Goal: Task Accomplishment & Management: Manage account settings

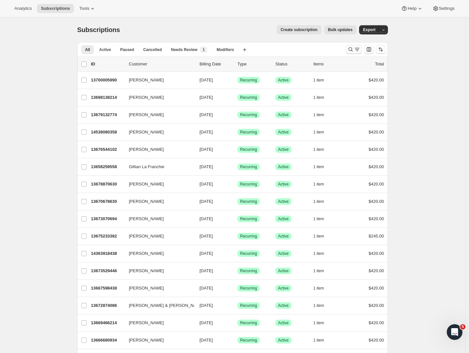
click at [360, 49] on icon "Search and filter results" at bounding box center [357, 49] width 7 height 7
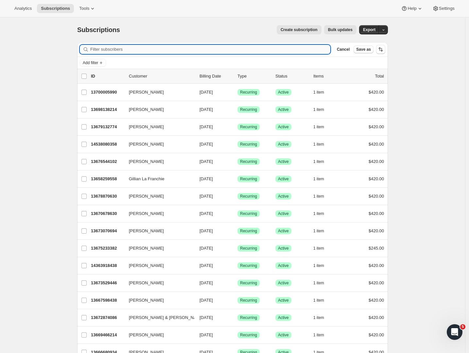
paste input "[PERSON_NAME]"
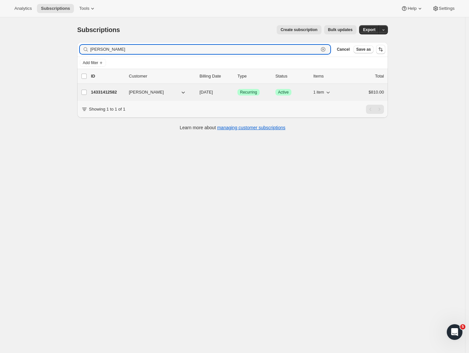
type input "[PERSON_NAME]"
click at [108, 89] on p "14331412582" at bounding box center [107, 92] width 33 height 7
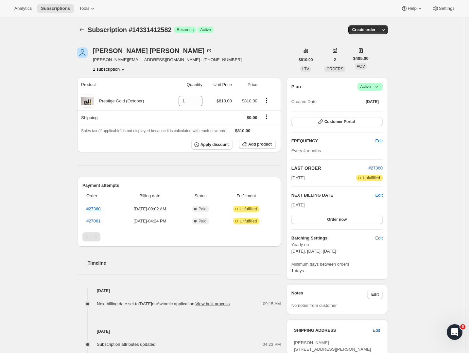
click at [380, 88] on icon at bounding box center [376, 86] width 7 height 7
click at [374, 98] on span "Pause subscription" at bounding box center [369, 99] width 36 height 5
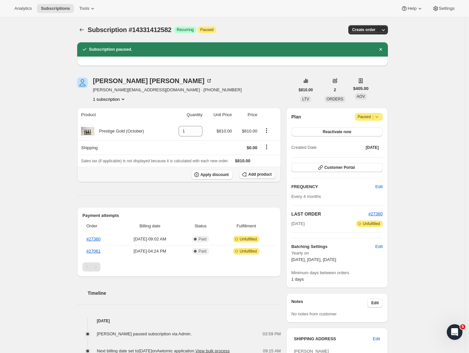
click at [260, 173] on span "Add product" at bounding box center [259, 174] width 23 height 5
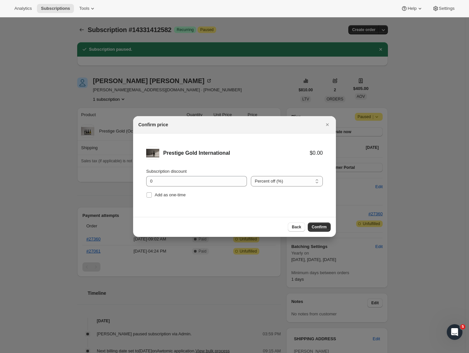
click at [320, 226] on span "Confirm" at bounding box center [319, 226] width 15 height 5
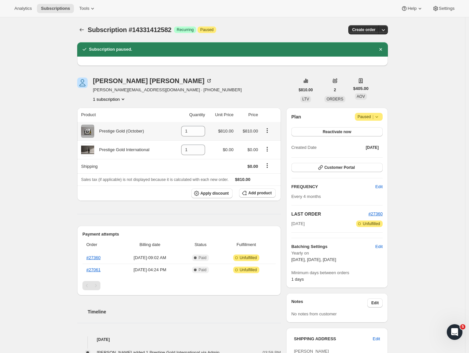
click at [268, 130] on icon "Product actions" at bounding box center [267, 130] width 7 height 7
click at [277, 98] on div "Sara armstrong sara.armstrong4@gmail.com · +64224552000 1 subscription" at bounding box center [185, 89] width 217 height 25
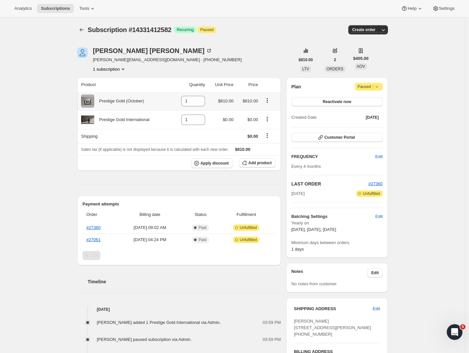
click at [267, 100] on icon "Product actions" at bounding box center [266, 100] width 1 height 1
click at [271, 114] on span "Remove" at bounding box center [265, 113] width 16 height 5
type input "0"
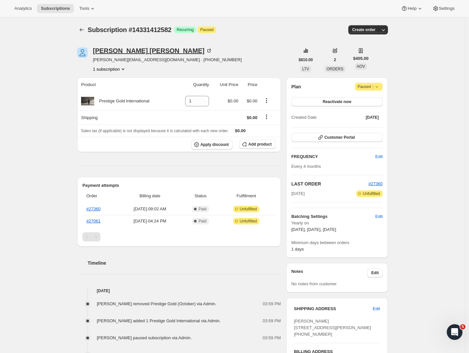
click at [121, 49] on div "[PERSON_NAME]" at bounding box center [152, 50] width 119 height 7
click at [83, 29] on icon "Subscriptions" at bounding box center [81, 29] width 7 height 7
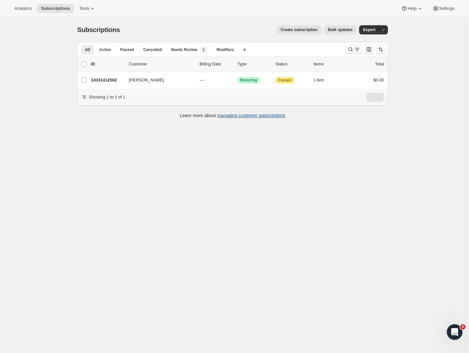
click at [358, 47] on icon "Search and filter results" at bounding box center [357, 49] width 7 height 7
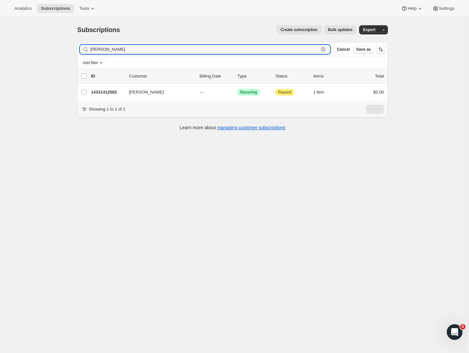
drag, startPoint x: 130, startPoint y: 52, endPoint x: 68, endPoint y: 46, distance: 62.1
click at [68, 46] on div "Subscriptions. This page is ready Subscriptions Create subscription Bulk update…" at bounding box center [232, 193] width 465 height 353
paste input "Jeremy Mayhew"
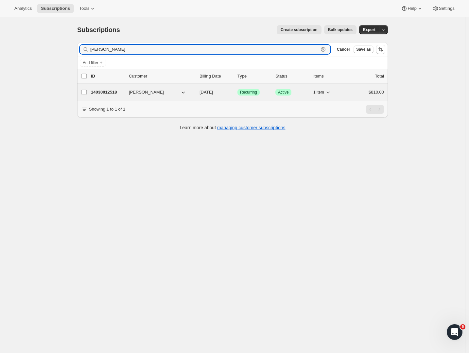
type input "Jeremy Mayhew"
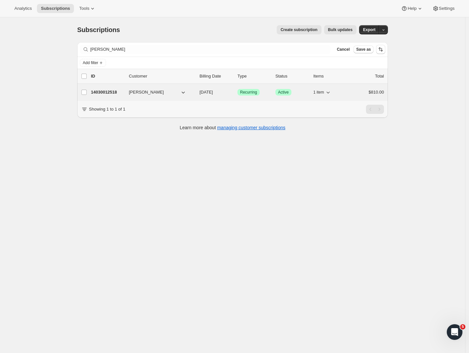
click at [109, 93] on p "14030012518" at bounding box center [107, 92] width 33 height 7
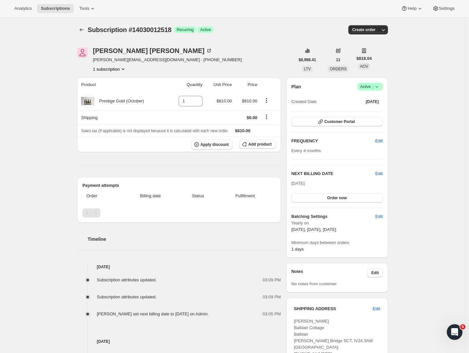
click at [382, 88] on span "Success Active |" at bounding box center [369, 87] width 25 height 8
click at [368, 99] on span "Pause subscription" at bounding box center [369, 99] width 36 height 5
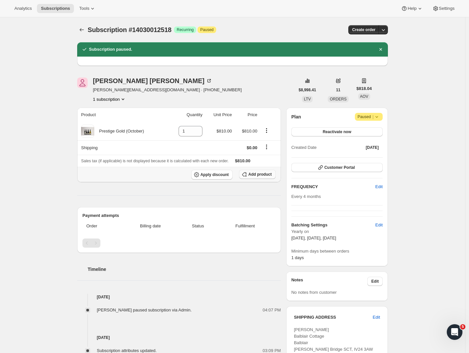
click at [265, 178] on button "Add product" at bounding box center [257, 174] width 36 height 9
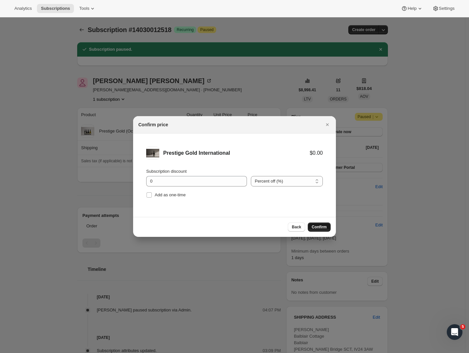
click at [314, 225] on span "Confirm" at bounding box center [319, 226] width 15 height 5
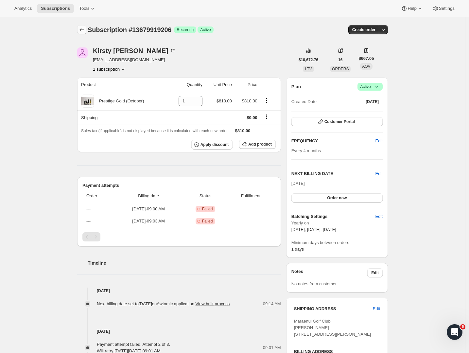
click at [85, 28] on icon "Subscriptions" at bounding box center [81, 29] width 7 height 7
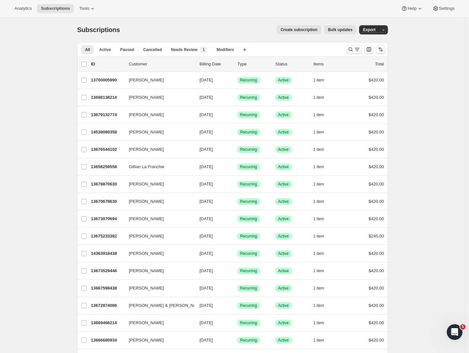
click at [354, 48] on icon "Search and filter results" at bounding box center [350, 49] width 7 height 7
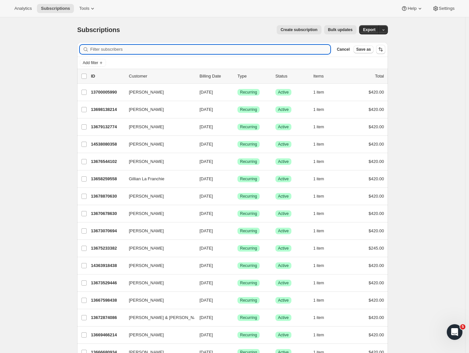
paste input "Graeme Wikman"
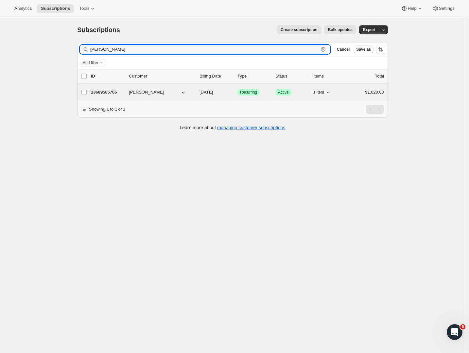
type input "Graeme Wikman"
click at [103, 89] on p "13689585766" at bounding box center [107, 92] width 33 height 7
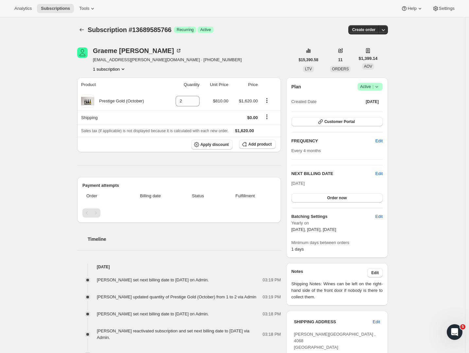
click at [406, 156] on div "Subscription #13689585766. This page is ready Subscription #13689585766 Success…" at bounding box center [232, 292] width 465 height 550
click at [378, 85] on icon at bounding box center [376, 86] width 7 height 7
click at [368, 98] on span "Pause subscription" at bounding box center [369, 99] width 36 height 5
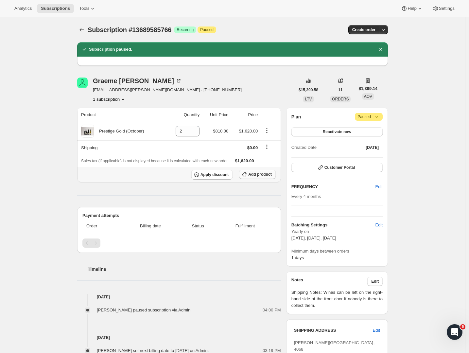
click at [253, 176] on span "Add product" at bounding box center [259, 174] width 23 height 5
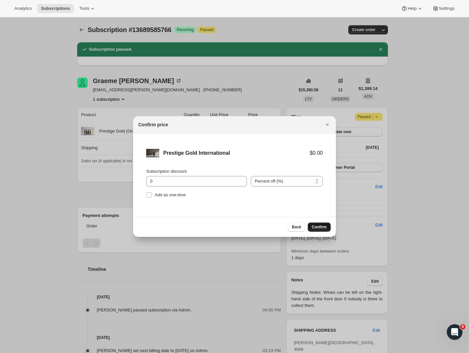
click at [319, 228] on span "Confirm" at bounding box center [319, 226] width 15 height 5
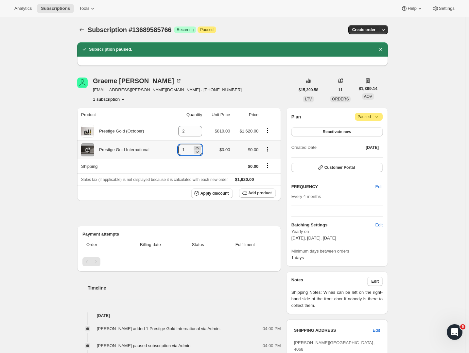
click at [199, 146] on icon at bounding box center [197, 147] width 7 height 7
type input "2"
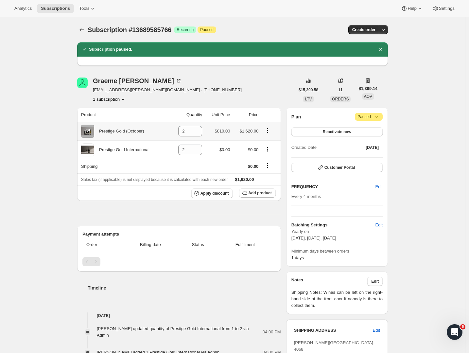
click at [268, 130] on icon "Product actions" at bounding box center [267, 130] width 7 height 7
click at [276, 85] on div "Graeme Wikman graeme.wikman@bdo.com.au · +61732375984 1 subscription" at bounding box center [185, 89] width 217 height 25
click at [268, 128] on icon "Product actions" at bounding box center [267, 130] width 7 height 7
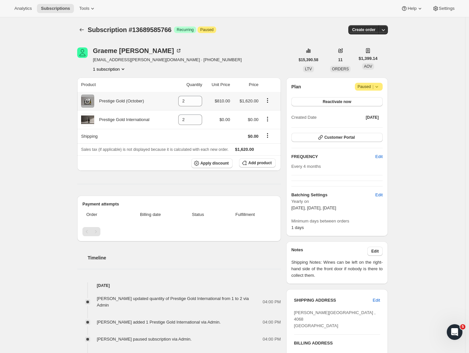
click at [268, 101] on icon "Product actions" at bounding box center [267, 100] width 1 height 1
click at [269, 113] on span "Remove" at bounding box center [265, 113] width 16 height 5
type input "0"
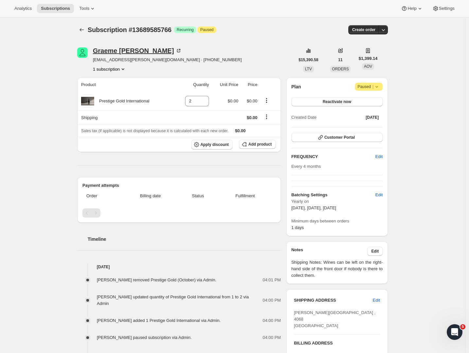
click at [128, 49] on div "Graeme Wikman" at bounding box center [137, 50] width 89 height 7
click at [51, 99] on div "Subscription #13689585766. This page is ready Subscription #13689585766 Success…" at bounding box center [232, 341] width 465 height 648
click at [85, 30] on icon "Subscriptions" at bounding box center [81, 29] width 7 height 7
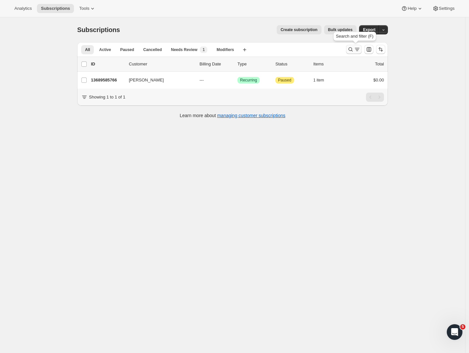
click at [355, 51] on div "Search and filter results" at bounding box center [353, 49] width 13 height 7
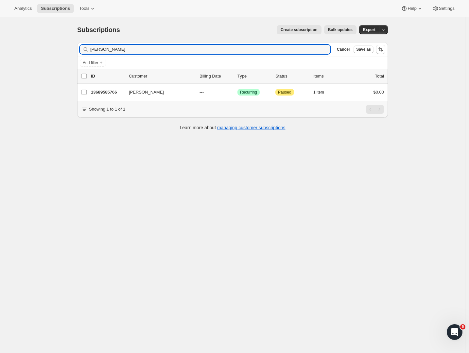
drag, startPoint x: 142, startPoint y: 51, endPoint x: 64, endPoint y: 48, distance: 77.9
click at [64, 48] on div "Subscriptions. This page is ready Subscriptions Create subscription Bulk update…" at bounding box center [232, 193] width 465 height 353
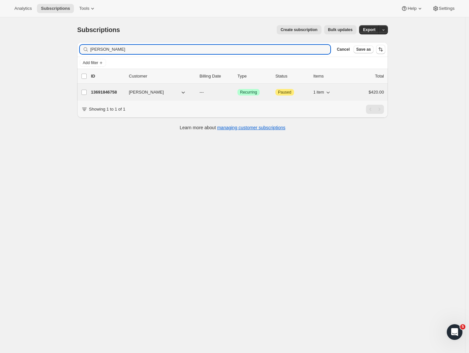
type input "[PERSON_NAME]"
click at [118, 95] on p "13691846758" at bounding box center [107, 92] width 33 height 7
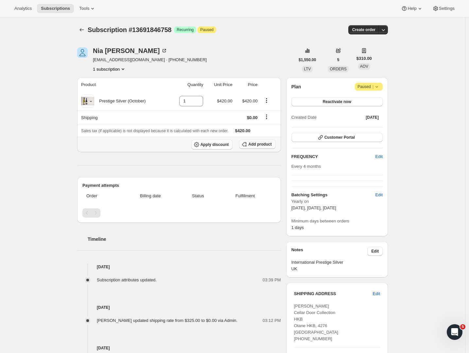
click at [253, 144] on span "Add product" at bounding box center [259, 144] width 23 height 5
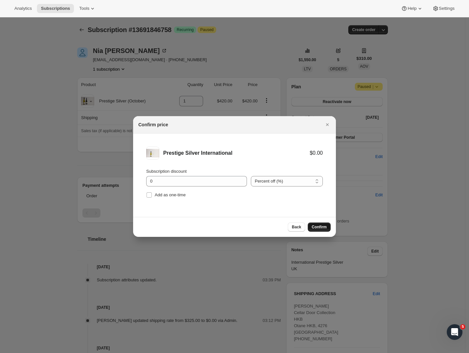
click at [319, 225] on span "Confirm" at bounding box center [319, 226] width 15 height 5
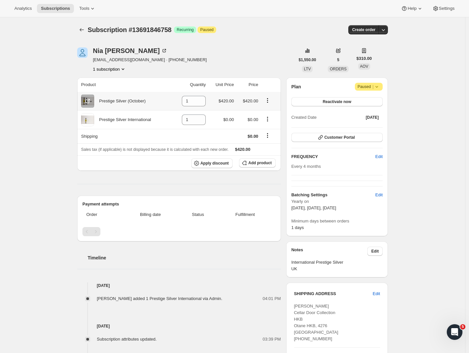
click at [268, 101] on icon "Product actions" at bounding box center [267, 100] width 7 height 7
click at [269, 115] on span "Remove" at bounding box center [265, 113] width 16 height 5
type input "0"
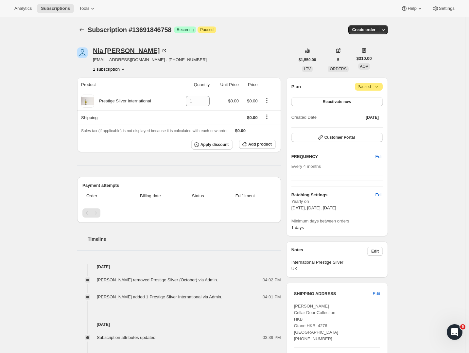
click at [110, 51] on div "[PERSON_NAME]" at bounding box center [130, 50] width 75 height 7
click at [85, 30] on icon "Subscriptions" at bounding box center [81, 29] width 7 height 7
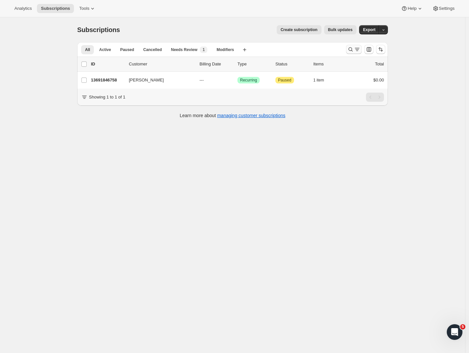
click at [353, 50] on icon "Search and filter results" at bounding box center [350, 49] width 7 height 7
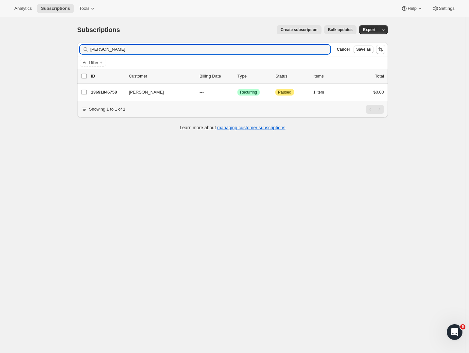
drag, startPoint x: 134, startPoint y: 51, endPoint x: 77, endPoint y: 49, distance: 56.9
click at [77, 49] on div "Filter subscribers Nia Morton Clear Cancel Save as Add filter 0 selected Update…" at bounding box center [230, 87] width 316 height 100
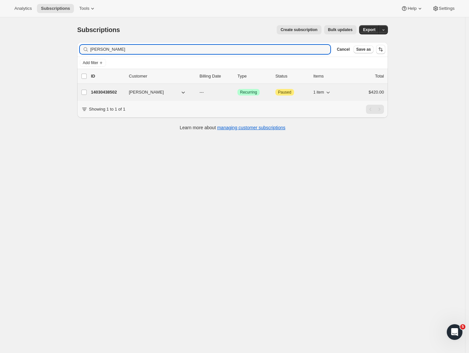
type input "[PERSON_NAME]"
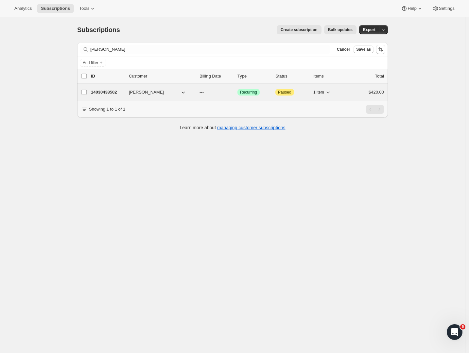
click at [107, 93] on p "14030438502" at bounding box center [107, 92] width 33 height 7
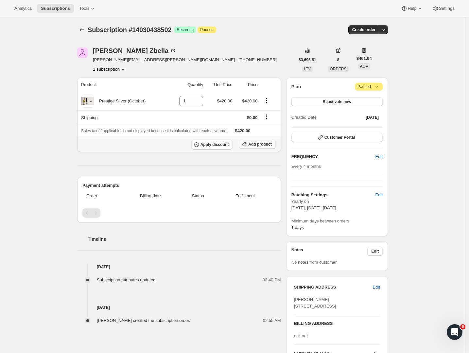
click at [258, 144] on span "Add product" at bounding box center [259, 144] width 23 height 5
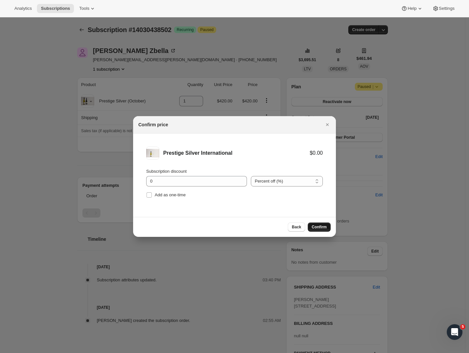
click at [313, 229] on span "Confirm" at bounding box center [319, 226] width 15 height 5
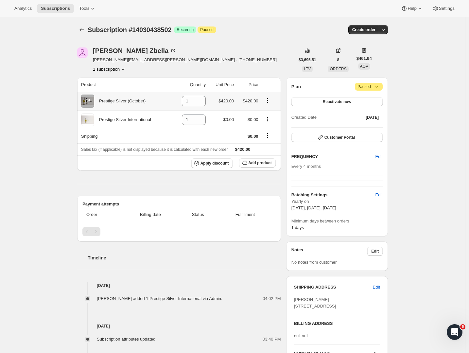
click at [269, 99] on icon "Product actions" at bounding box center [267, 100] width 7 height 7
click at [272, 41] on div "Subscription #14030438502. This page is ready Subscription #14030438502 Success…" at bounding box center [232, 29] width 311 height 25
click at [272, 97] on button "Product actions" at bounding box center [267, 100] width 10 height 7
click at [267, 113] on span "Remove" at bounding box center [265, 113] width 16 height 5
type input "0"
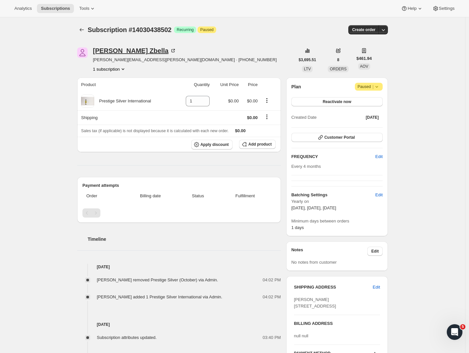
click at [116, 52] on div "Andrew Zbella" at bounding box center [134, 50] width 83 height 7
click at [85, 29] on icon "Subscriptions" at bounding box center [81, 29] width 7 height 7
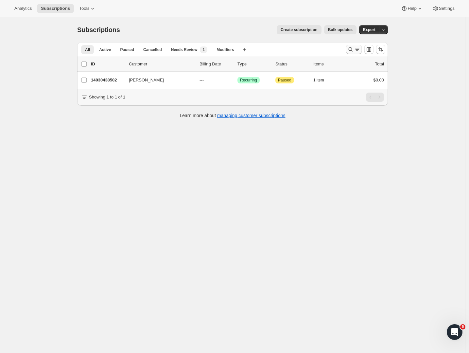
click at [350, 52] on icon "Search and filter results" at bounding box center [350, 49] width 7 height 7
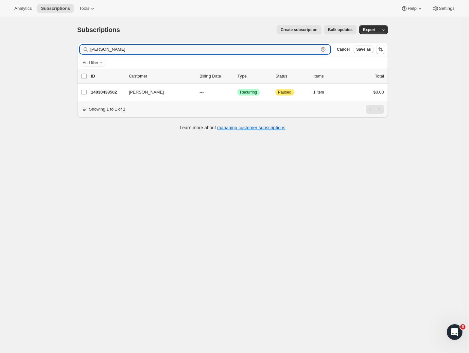
drag, startPoint x: 139, startPoint y: 47, endPoint x: 68, endPoint y: 45, distance: 70.6
click at [68, 45] on div "Subscriptions. This page is ready Subscriptions Create subscription Bulk update…" at bounding box center [232, 193] width 465 height 353
paste input "Matthew Collins"
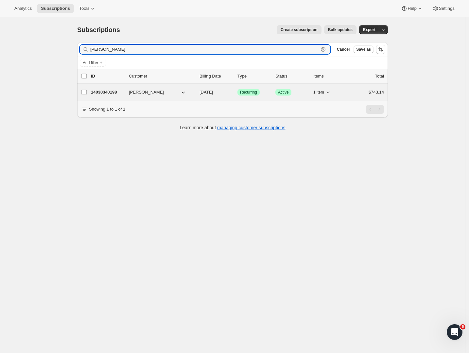
type input "Matthew Collins"
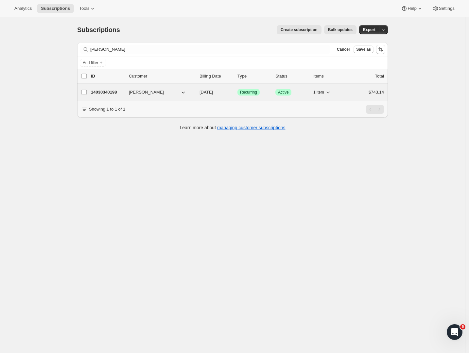
click at [107, 92] on p "14030340198" at bounding box center [107, 92] width 33 height 7
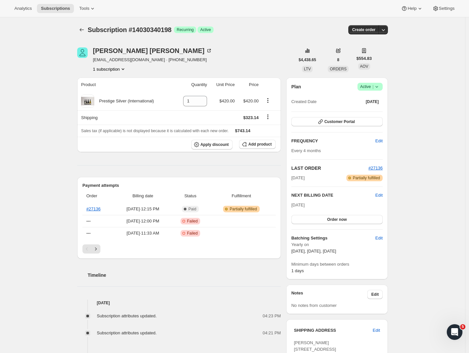
click at [375, 84] on icon at bounding box center [376, 86] width 7 height 7
click at [366, 100] on span "Pause subscription" at bounding box center [369, 99] width 36 height 5
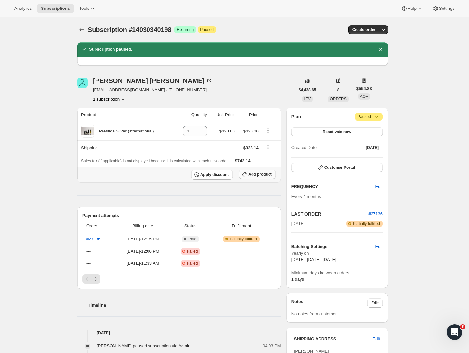
click at [257, 173] on span "Add product" at bounding box center [259, 174] width 23 height 5
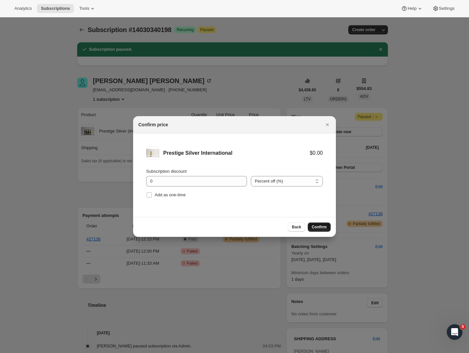
click at [319, 228] on span "Confirm" at bounding box center [319, 226] width 15 height 5
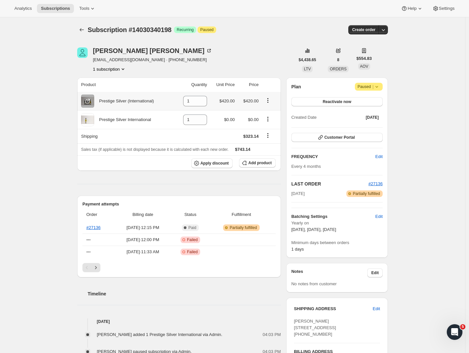
click at [270, 102] on icon "Product actions" at bounding box center [267, 100] width 7 height 7
click at [263, 111] on span "Remove" at bounding box center [265, 113] width 16 height 5
type input "0"
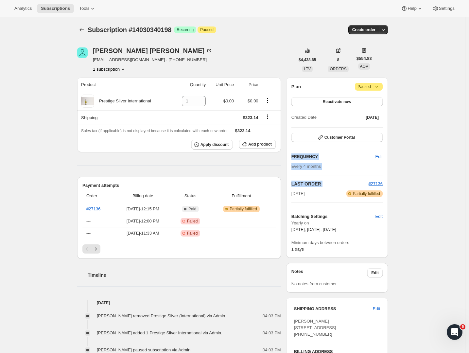
drag, startPoint x: 441, startPoint y: 178, endPoint x: 415, endPoint y: 170, distance: 26.9
drag, startPoint x: 241, startPoint y: 60, endPoint x: 231, endPoint y: 59, distance: 9.8
click at [241, 59] on div "Matthew Collins mlcollins10@gmail.com · +13035215364 1 subscription" at bounding box center [185, 59] width 217 height 25
click at [133, 48] on div "Matthew Collins" at bounding box center [152, 50] width 119 height 7
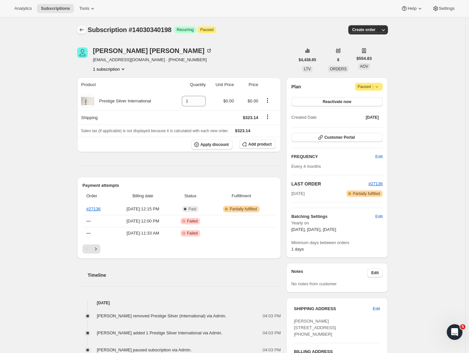
click at [83, 29] on icon "Subscriptions" at bounding box center [81, 29] width 7 height 7
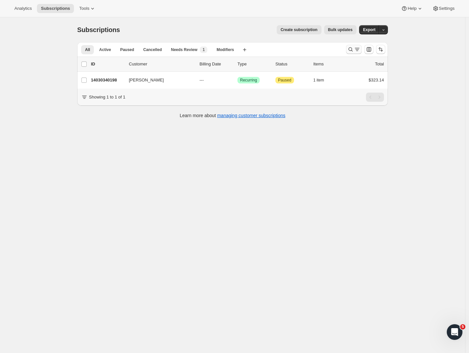
click at [359, 50] on icon "Search and filter results" at bounding box center [357, 49] width 7 height 7
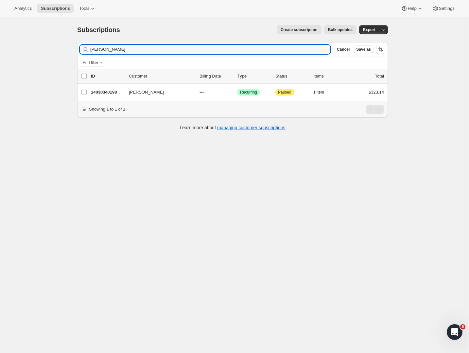
drag, startPoint x: 110, startPoint y: 47, endPoint x: 64, endPoint y: 46, distance: 46.1
click at [64, 46] on div "Subscriptions. This page is ready Subscriptions Create subscription Bulk update…" at bounding box center [232, 193] width 465 height 353
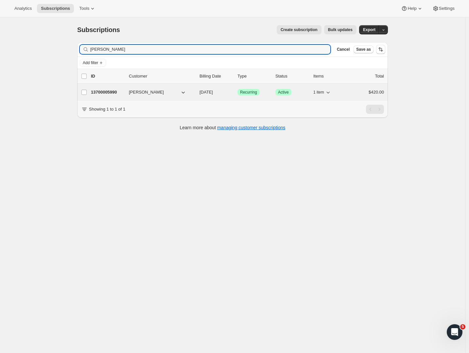
type input "Daniel Jaritz"
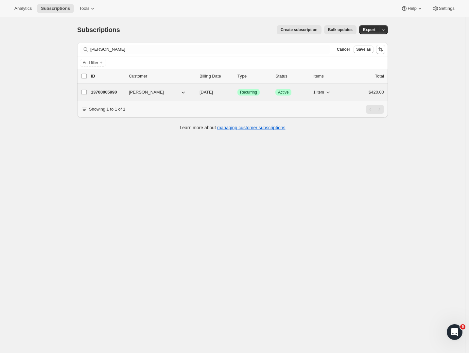
click at [107, 92] on p "13700005990" at bounding box center [107, 92] width 33 height 7
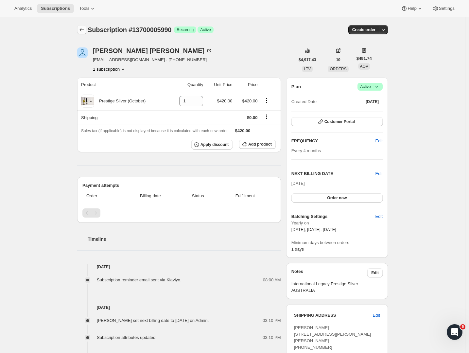
click at [82, 28] on icon "Subscriptions" at bounding box center [81, 29] width 7 height 7
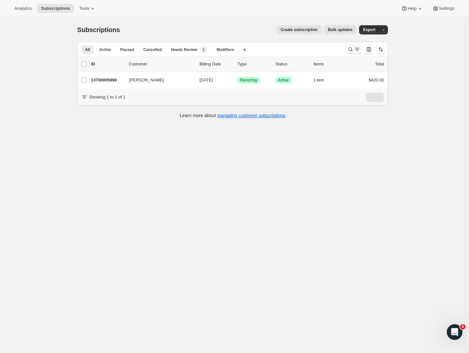
click at [360, 49] on icon "Search and filter results" at bounding box center [357, 49] width 7 height 7
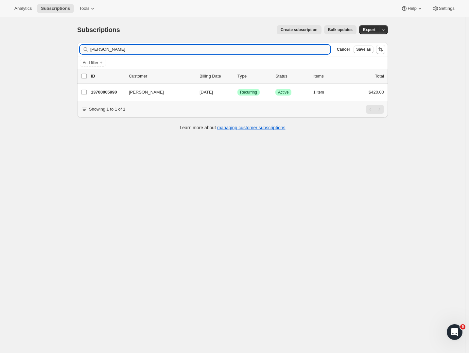
drag, startPoint x: 162, startPoint y: 53, endPoint x: 105, endPoint y: 49, distance: 57.3
click at [98, 48] on input "Daniel Jaritz" at bounding box center [210, 49] width 240 height 9
click at [112, 49] on input "Daniel Jaritz" at bounding box center [210, 49] width 240 height 9
drag, startPoint x: 118, startPoint y: 49, endPoint x: 79, endPoint y: 50, distance: 38.9
click at [79, 50] on div "Filter subscribers Daniel Jaritz Clear Cancel Save as" at bounding box center [232, 49] width 311 height 14
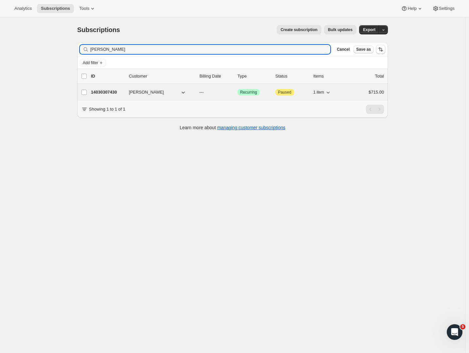
type input "John Schneider"
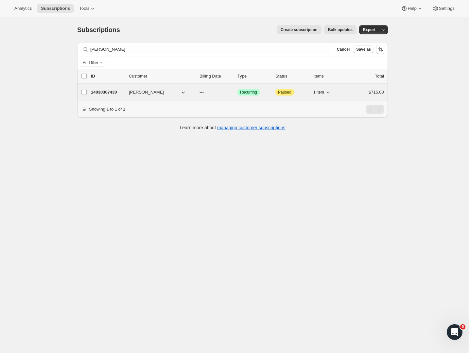
click at [107, 93] on p "14030307430" at bounding box center [107, 92] width 33 height 7
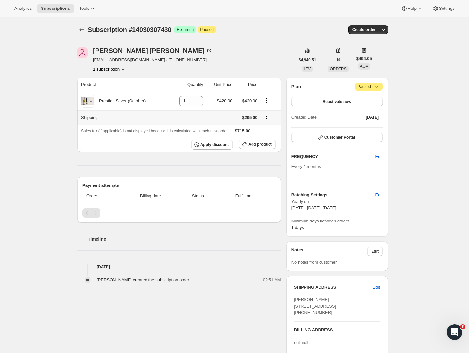
click at [269, 116] on icon "Shipping actions" at bounding box center [266, 116] width 7 height 7
click at [271, 128] on span "Edit shipping rate" at bounding box center [268, 130] width 33 height 5
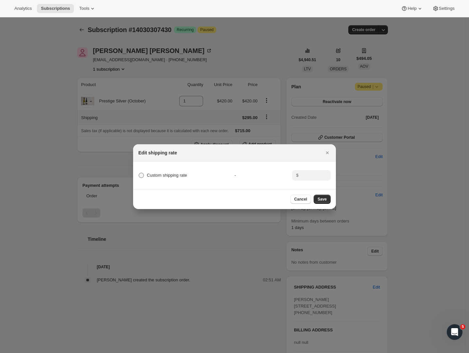
click at [144, 173] on label "Custom shipping rate" at bounding box center [162, 175] width 49 height 9
click at [139, 173] on input "Custom shipping rate" at bounding box center [139, 173] width 0 height 0
radio input "true"
click at [308, 175] on input ":ra6:" at bounding box center [310, 175] width 20 height 10
type input "0"
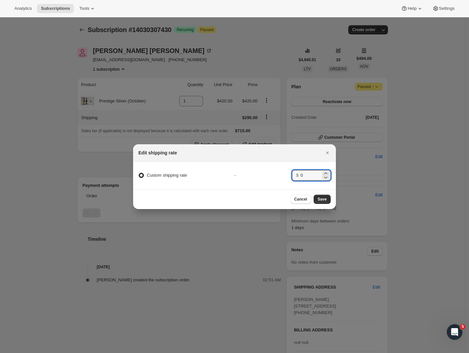
click at [323, 199] on span "Save" at bounding box center [321, 198] width 9 height 5
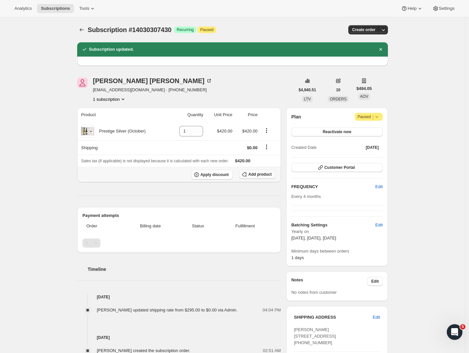
click at [253, 174] on span "Add product" at bounding box center [259, 174] width 23 height 5
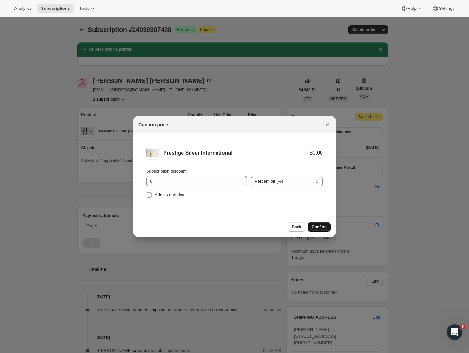
click at [320, 228] on span "Confirm" at bounding box center [319, 226] width 15 height 5
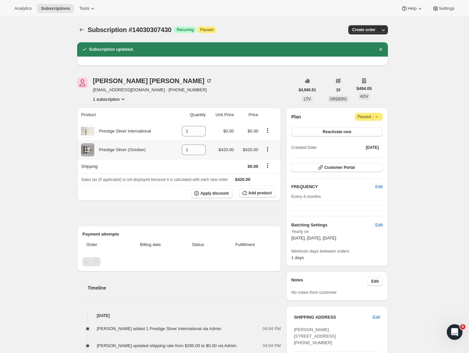
click at [269, 149] on icon "Product actions" at bounding box center [267, 149] width 7 height 7
click at [273, 85] on div "John Schneider jschnei1@medicine.bsd.uchicago.edu · +17732092728 1 subscription" at bounding box center [185, 89] width 217 height 25
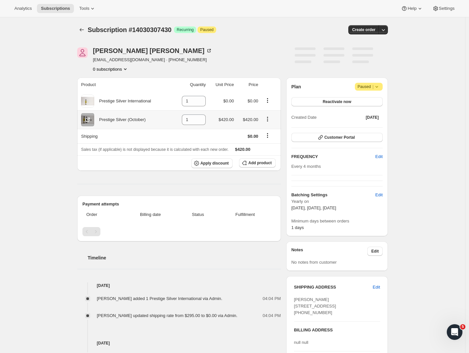
click at [266, 120] on button "Product actions" at bounding box center [267, 118] width 10 height 7
click at [274, 131] on span "Remove" at bounding box center [269, 132] width 25 height 7
type input "0"
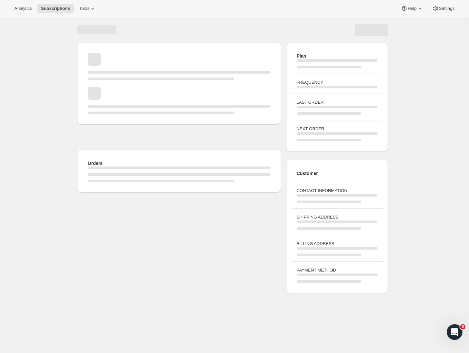
scroll to position [17, 0]
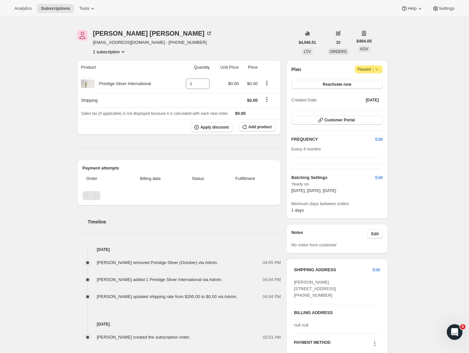
click at [66, 64] on div "Subscription #14030307430. This page is ready Subscription #14030307430 Success…" at bounding box center [232, 236] width 465 height 473
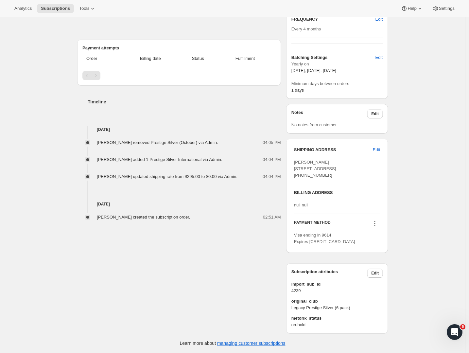
scroll to position [0, 0]
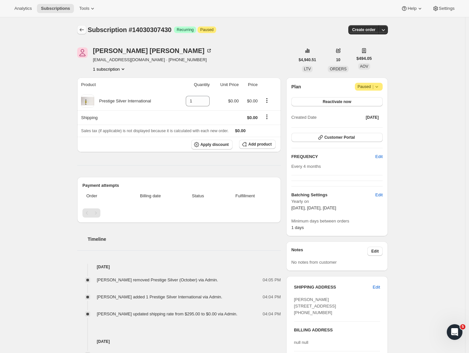
click at [83, 29] on icon "Subscriptions" at bounding box center [81, 29] width 7 height 7
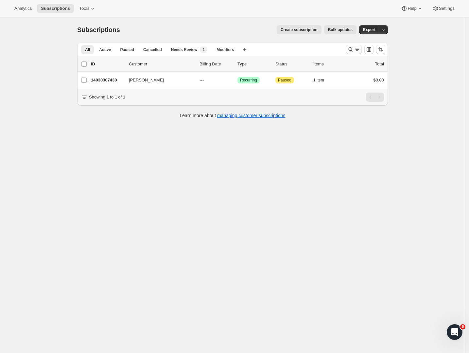
click at [353, 49] on icon "Search and filter results" at bounding box center [350, 49] width 4 height 4
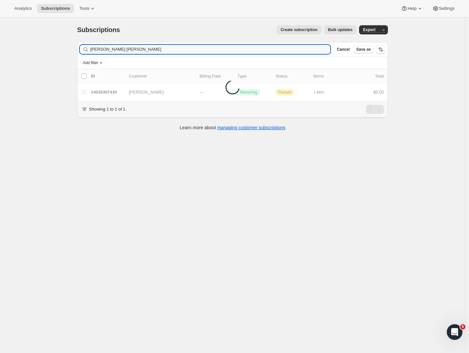
drag, startPoint x: 138, startPoint y: 50, endPoint x: 70, endPoint y: 48, distance: 67.7
click at [70, 48] on div "Subscriptions. This page is ready Subscriptions Create subscription Bulk update…" at bounding box center [232, 193] width 465 height 353
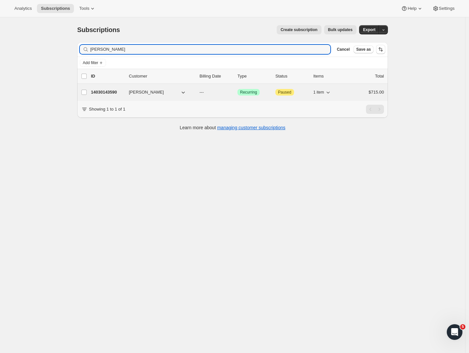
type input "[PERSON_NAME]"
click at [108, 92] on p "14030143590" at bounding box center [107, 92] width 33 height 7
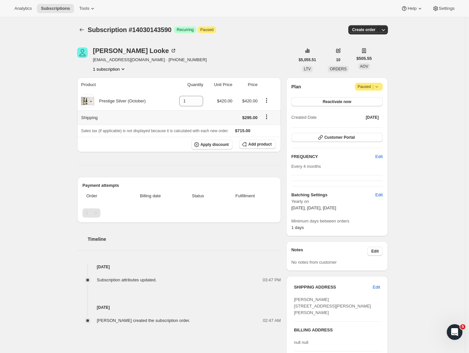
click at [265, 115] on button "Shipping actions" at bounding box center [266, 116] width 10 height 7
click at [268, 116] on icon "Shipping actions" at bounding box center [266, 116] width 7 height 7
click at [266, 132] on span "Edit shipping rate" at bounding box center [268, 130] width 33 height 5
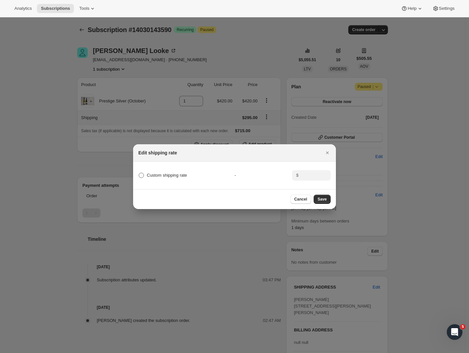
drag, startPoint x: 145, startPoint y: 173, endPoint x: 154, endPoint y: 173, distance: 9.2
click at [145, 173] on label "Custom shipping rate" at bounding box center [162, 175] width 49 height 9
click at [139, 173] on input "Custom shipping rate" at bounding box center [139, 173] width 0 height 0
radio input "true"
click at [312, 172] on input ":r68:" at bounding box center [310, 175] width 20 height 10
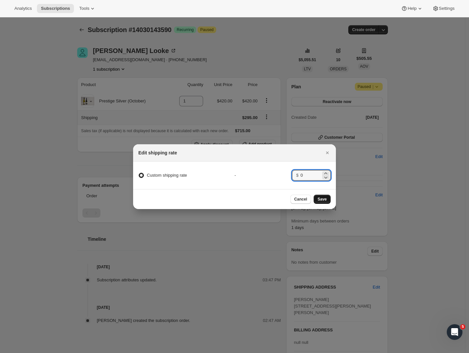
type input "0"
click at [321, 201] on span "Save" at bounding box center [321, 198] width 9 height 5
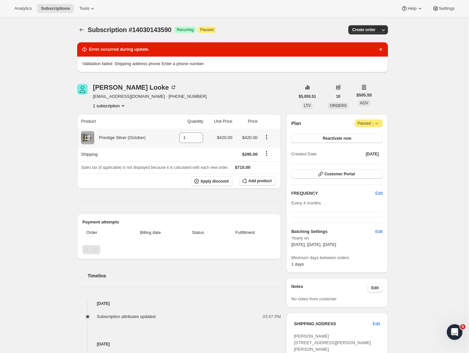
click at [269, 136] on icon "Product actions" at bounding box center [266, 137] width 7 height 7
click at [256, 177] on button "Add product" at bounding box center [257, 180] width 36 height 9
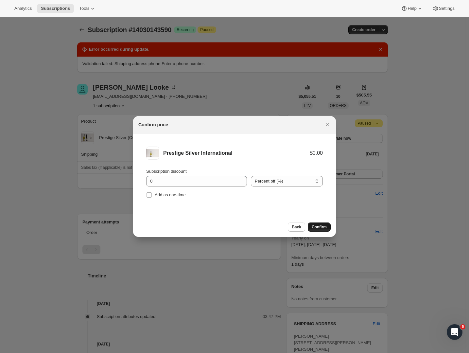
click at [317, 229] on span "Confirm" at bounding box center [319, 226] width 15 height 5
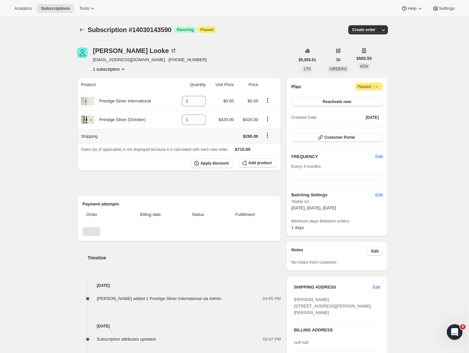
click at [278, 130] on td at bounding box center [270, 136] width 21 height 14
click at [271, 119] on icon "Product actions" at bounding box center [267, 119] width 7 height 7
click at [269, 128] on button "Remove" at bounding box center [269, 132] width 28 height 10
type input "0"
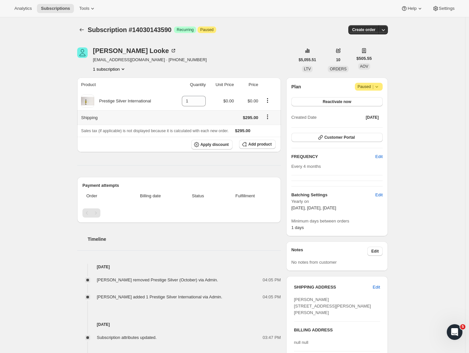
click at [268, 117] on icon "Shipping actions" at bounding box center [267, 116] width 7 height 7
click at [266, 131] on span "Edit shipping rate" at bounding box center [268, 130] width 33 height 5
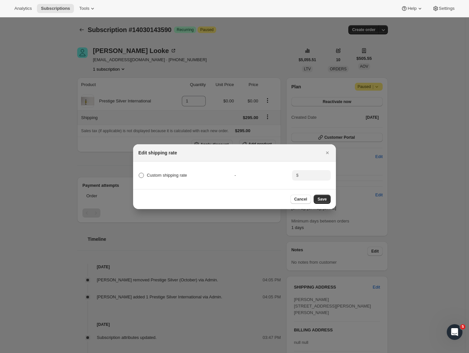
click at [145, 173] on label "Custom shipping rate" at bounding box center [162, 175] width 49 height 9
click at [139, 173] on input "Custom shipping rate" at bounding box center [139, 173] width 0 height 0
radio input "true"
click at [306, 175] on input ":r2o:" at bounding box center [310, 175] width 20 height 10
type input "0"
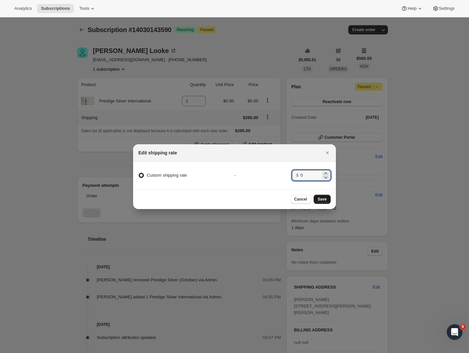
click at [322, 200] on span "Save" at bounding box center [321, 198] width 9 height 5
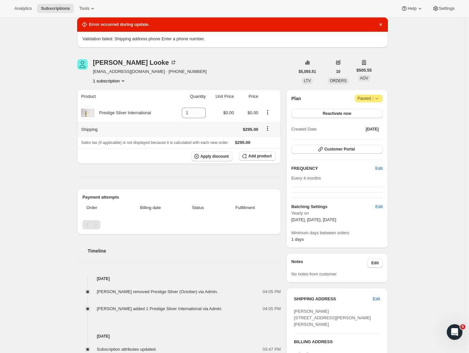
scroll to position [204, 0]
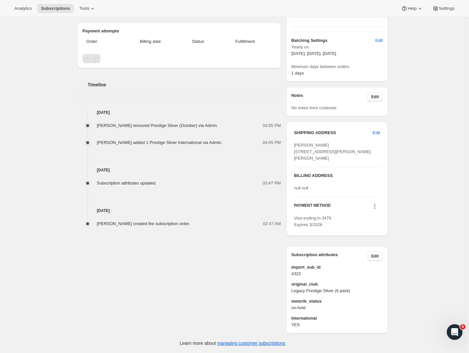
click at [300, 145] on span "Carole Looke 05 W. Frair Tuck Houston TX, 77024 United States" at bounding box center [332, 152] width 77 height 18
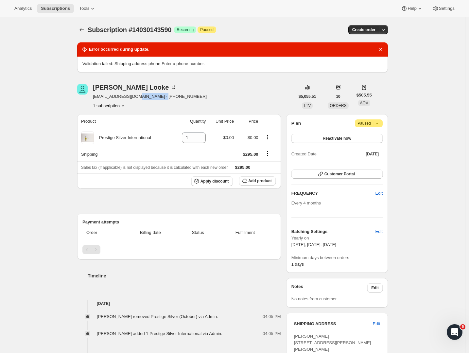
drag, startPoint x: 173, startPoint y: 98, endPoint x: 138, endPoint y: 98, distance: 35.6
click at [138, 98] on div "Carole Looke cwlook@gmail.com · +17138194509 1 subscription" at bounding box center [185, 96] width 217 height 25
copy span "+17138194509"
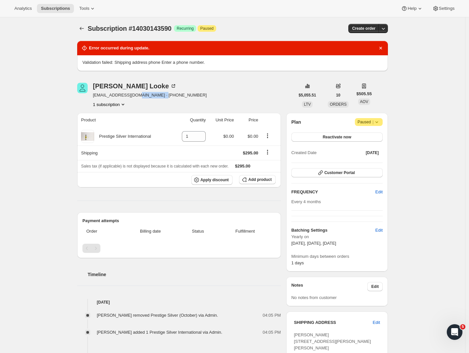
scroll to position [121, 0]
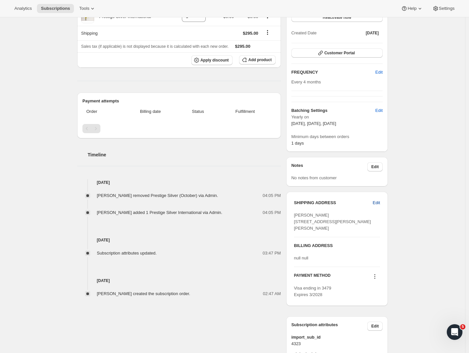
click at [380, 199] on button "Edit" at bounding box center [376, 202] width 15 height 10
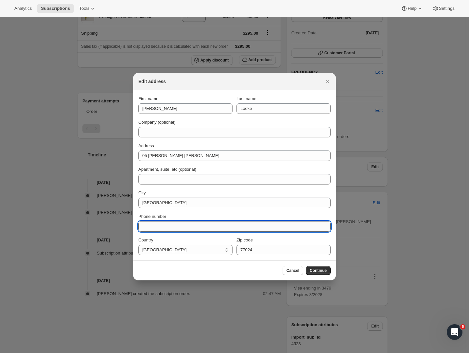
paste input "+17138194509"
type input "+17138194509"
click at [319, 269] on span "Continue" at bounding box center [318, 270] width 17 height 5
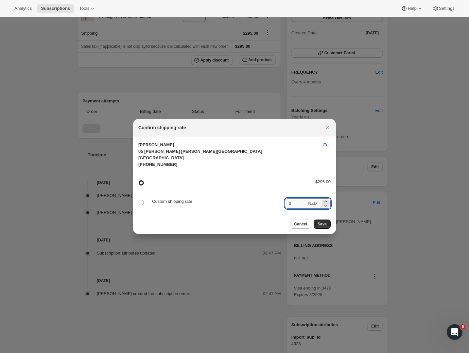
click at [297, 209] on input "0" at bounding box center [296, 203] width 22 height 10
click at [139, 205] on span ":r3l:" at bounding box center [141, 202] width 5 height 5
click at [139, 200] on input ":r3l:" at bounding box center [139, 200] width 0 height 0
radio input "true"
radio input "false"
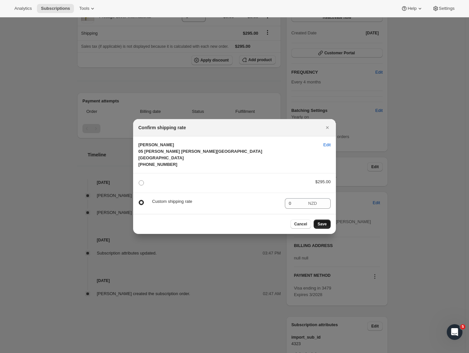
click at [322, 225] on span "Save" at bounding box center [321, 223] width 9 height 5
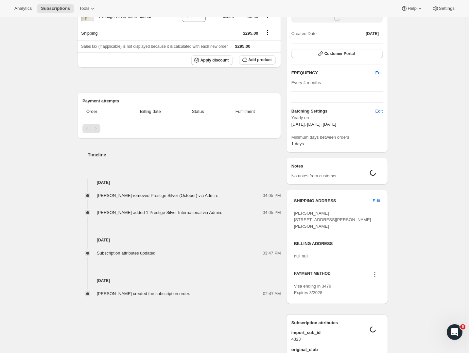
scroll to position [0, 0]
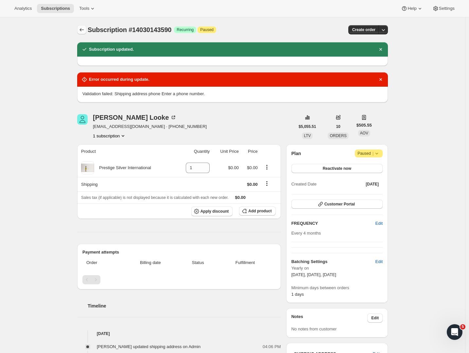
click at [85, 28] on icon "Subscriptions" at bounding box center [81, 29] width 7 height 7
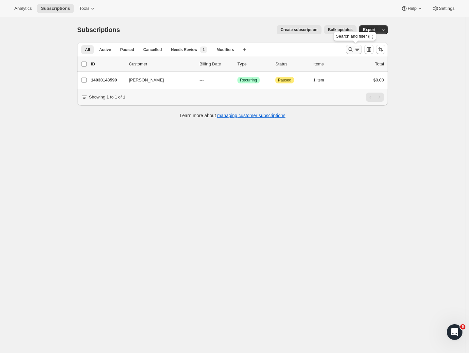
click at [356, 49] on icon "Search and filter results" at bounding box center [357, 49] width 7 height 7
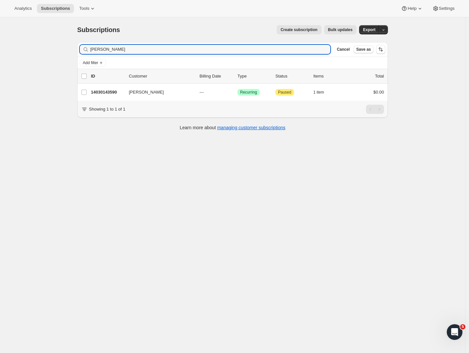
drag, startPoint x: 141, startPoint y: 51, endPoint x: 80, endPoint y: 49, distance: 60.2
click at [80, 49] on div "Filter subscribers Carole Looke Clear Cancel Save as" at bounding box center [232, 49] width 311 height 14
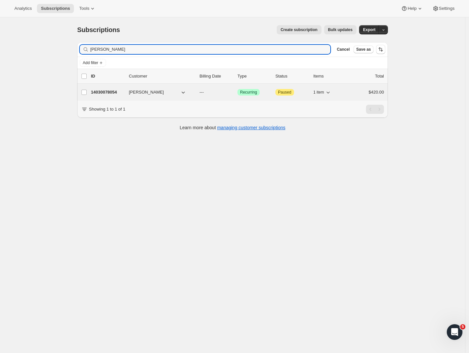
type input "Edwin Childs"
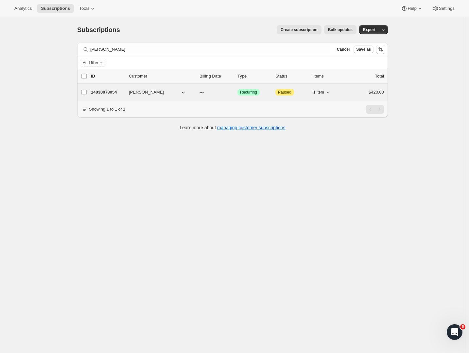
click at [110, 88] on div "14030078054 Edwin Childs --- Success Recurring Attention Paused 1 item $420.00" at bounding box center [237, 92] width 293 height 9
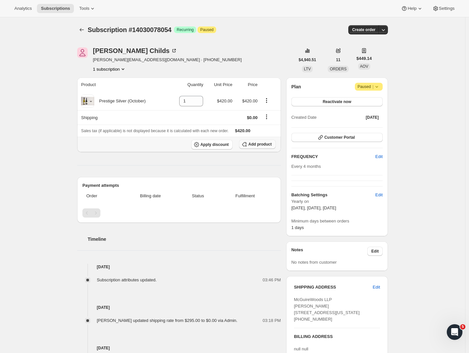
click at [252, 143] on span "Add product" at bounding box center [259, 144] width 23 height 5
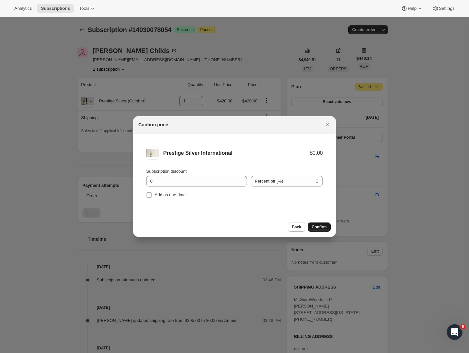
click at [320, 227] on span "Confirm" at bounding box center [319, 226] width 15 height 5
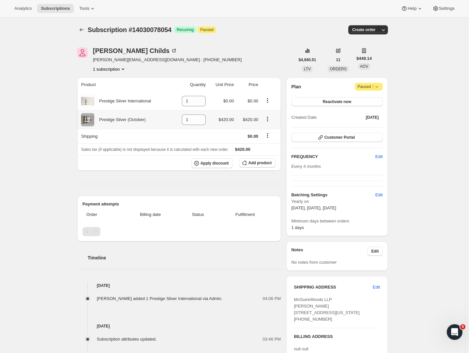
click at [268, 119] on icon "Product actions" at bounding box center [267, 118] width 1 height 1
click at [271, 131] on span "Remove" at bounding box center [265, 132] width 16 height 5
type input "0"
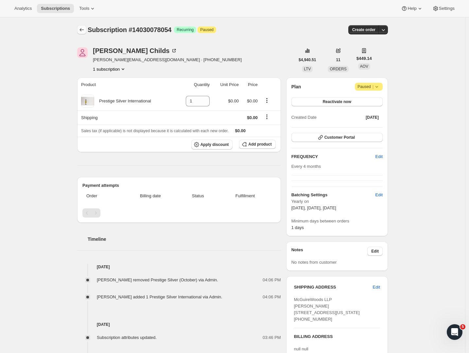
click at [85, 30] on icon "Subscriptions" at bounding box center [81, 29] width 7 height 7
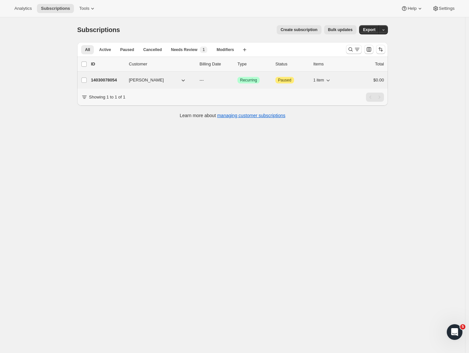
drag, startPoint x: 110, startPoint y: 84, endPoint x: 115, endPoint y: 82, distance: 4.8
click at [110, 84] on div "14030078054 [PERSON_NAME] --- Success Recurring Attention Paused 1 item $0.00" at bounding box center [237, 80] width 293 height 9
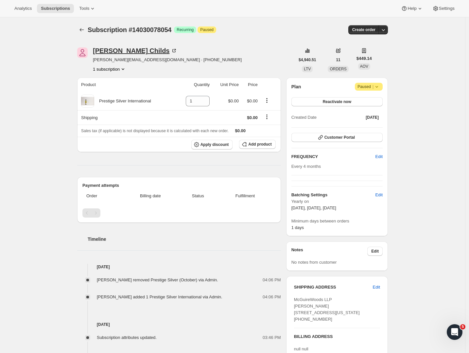
click at [117, 53] on div "[PERSON_NAME]" at bounding box center [135, 50] width 84 height 7
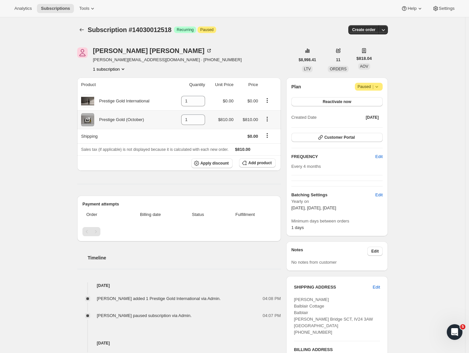
click at [270, 120] on icon "Product actions" at bounding box center [267, 119] width 7 height 7
click at [263, 129] on span "Remove" at bounding box center [269, 132] width 25 height 7
type input "0"
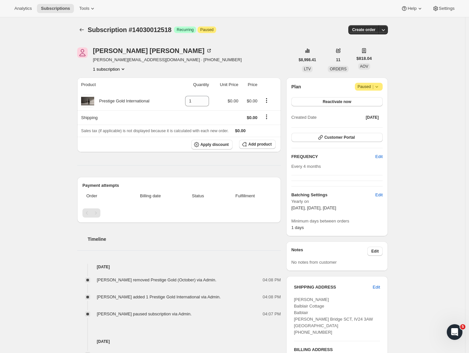
click at [124, 55] on div "[PERSON_NAME] [PERSON_NAME][EMAIL_ADDRESS][DOMAIN_NAME] · [PHONE_NUMBER] 1 subs…" at bounding box center [167, 59] width 149 height 25
click at [125, 52] on div "[PERSON_NAME]" at bounding box center [152, 50] width 119 height 7
click at [80, 30] on icon "Subscriptions" at bounding box center [81, 29] width 7 height 7
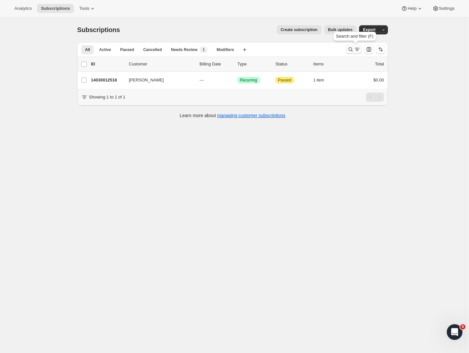
click at [357, 50] on icon "Search and filter results" at bounding box center [357, 49] width 7 height 7
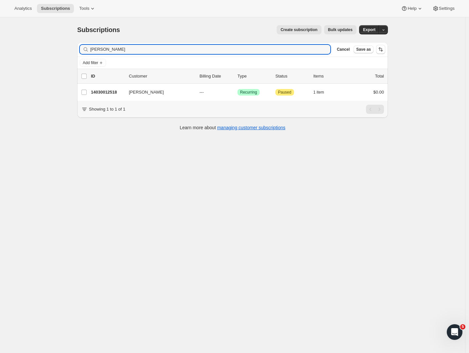
drag, startPoint x: 125, startPoint y: 50, endPoint x: 84, endPoint y: 50, distance: 41.2
click at [84, 50] on div "[PERSON_NAME] Clear" at bounding box center [205, 49] width 250 height 9
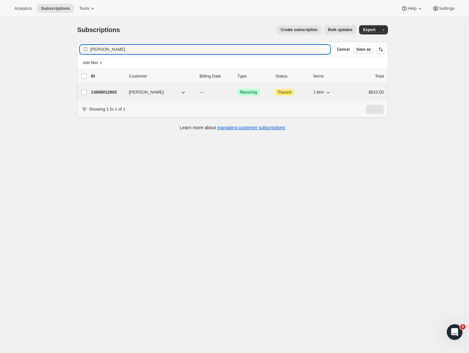
type input "[PERSON_NAME]"
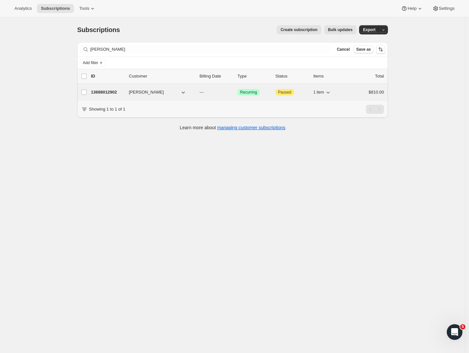
click at [108, 92] on p "13688012902" at bounding box center [107, 92] width 33 height 7
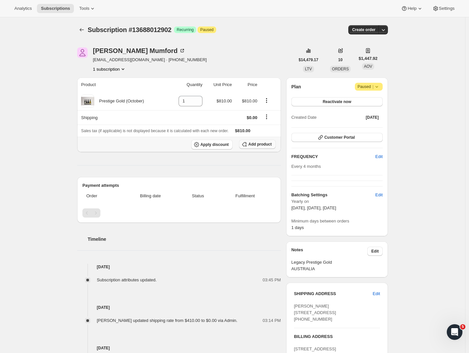
click at [254, 144] on span "Add product" at bounding box center [259, 144] width 23 height 5
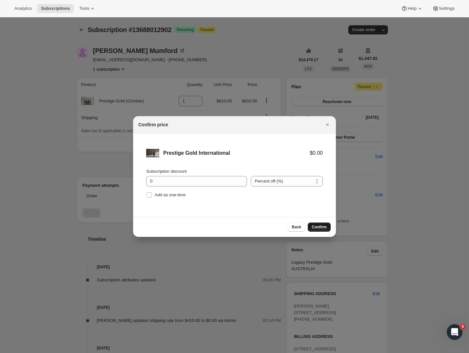
click at [316, 229] on span "Confirm" at bounding box center [319, 226] width 15 height 5
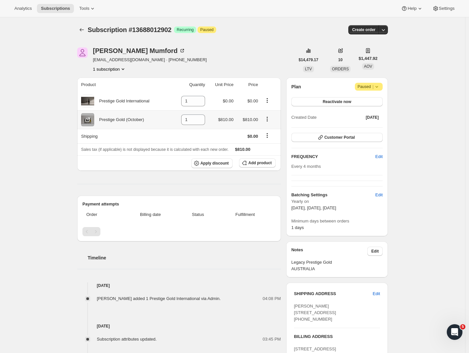
click at [270, 119] on icon "Product actions" at bounding box center [267, 119] width 7 height 7
click at [267, 47] on div "Peter Mumford Petermumford@stonerealestate.com.au · +61411174008 1 subscription…" at bounding box center [230, 265] width 316 height 457
click at [265, 119] on button "Product actions" at bounding box center [267, 118] width 10 height 7
click at [260, 134] on span "Remove" at bounding box center [265, 132] width 16 height 5
type input "0"
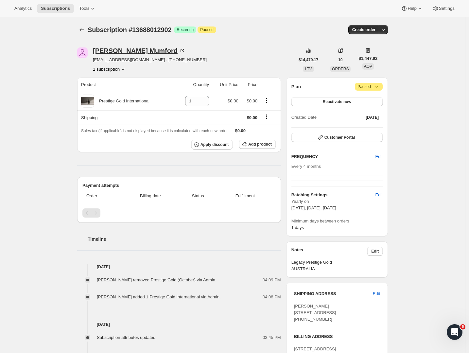
click at [126, 52] on div "Peter Mumford" at bounding box center [139, 50] width 93 height 7
click at [80, 30] on icon "Subscriptions" at bounding box center [81, 29] width 7 height 7
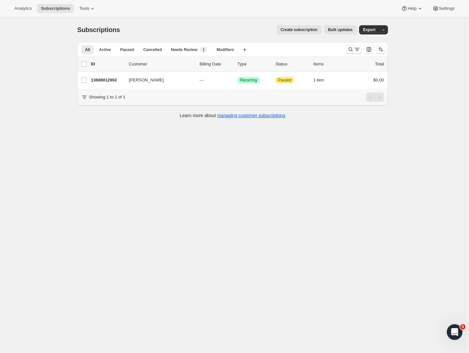
click at [356, 49] on icon "Search and filter results" at bounding box center [357, 49] width 7 height 7
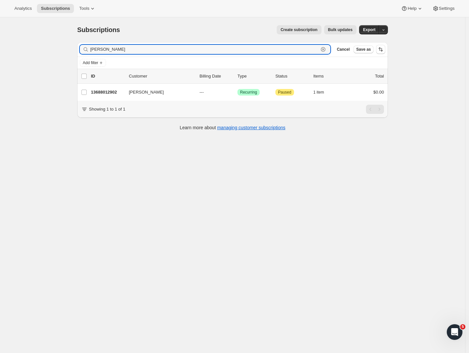
drag, startPoint x: 107, startPoint y: 47, endPoint x: 54, endPoint y: 42, distance: 53.5
click at [54, 42] on div "Subscriptions. This page is ready Subscriptions Create subscription Bulk update…" at bounding box center [232, 193] width 465 height 353
paste input "Robert Byrg"
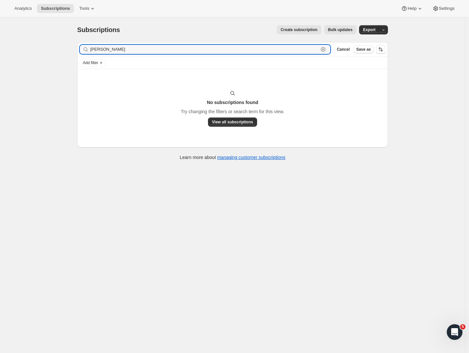
drag, startPoint x: 108, startPoint y: 51, endPoint x: 51, endPoint y: 51, distance: 56.6
click at [51, 50] on div "Subscriptions. This page is ready Subscriptions Create subscription Bulk update…" at bounding box center [232, 193] width 465 height 353
drag, startPoint x: 113, startPoint y: 49, endPoint x: 41, endPoint y: 46, distance: 73.0
click at [41, 46] on div "Subscriptions. This page is ready Subscriptions Create subscription Bulk update…" at bounding box center [232, 193] width 465 height 353
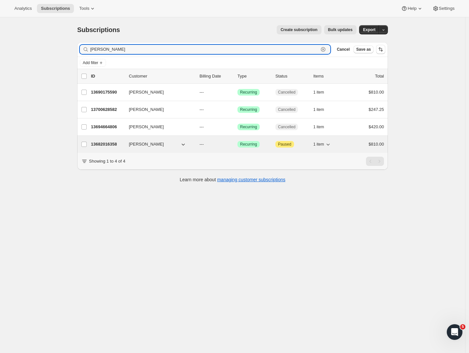
type input "Robert b"
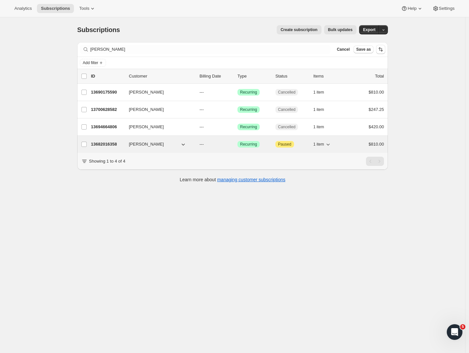
click at [103, 141] on p "13682016358" at bounding box center [107, 144] width 33 height 7
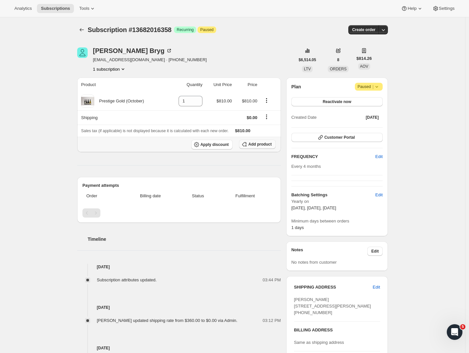
click at [259, 146] on span "Add product" at bounding box center [259, 144] width 23 height 5
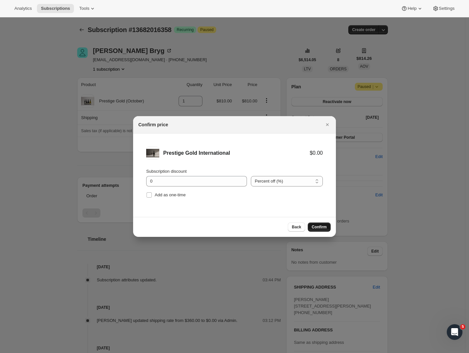
click at [321, 225] on span "Confirm" at bounding box center [319, 226] width 15 height 5
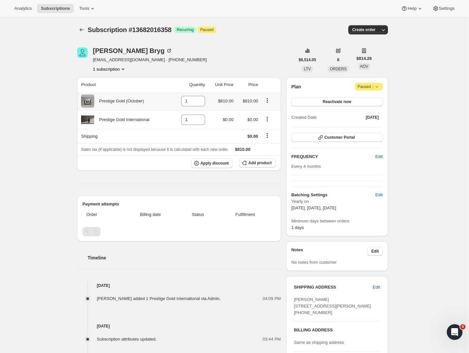
click at [270, 101] on icon "Product actions" at bounding box center [267, 100] width 7 height 7
click at [269, 108] on div "Remove Swap variant" at bounding box center [269, 119] width 32 height 25
click at [269, 111] on span "Remove" at bounding box center [269, 113] width 25 height 7
type input "0"
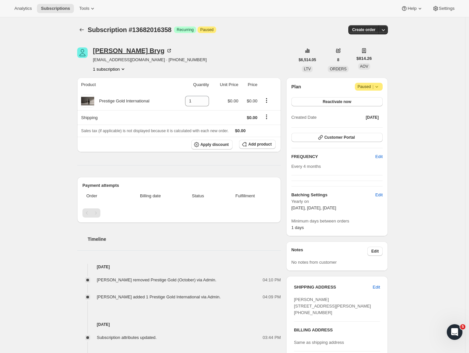
click at [112, 49] on div "[PERSON_NAME]" at bounding box center [132, 50] width 79 height 7
click at [84, 30] on icon "Subscriptions" at bounding box center [81, 29] width 7 height 7
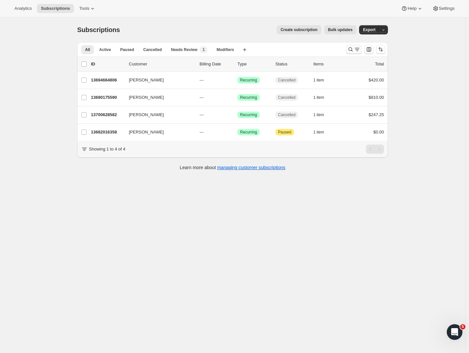
click at [357, 49] on icon "Search and filter results" at bounding box center [357, 49] width 7 height 7
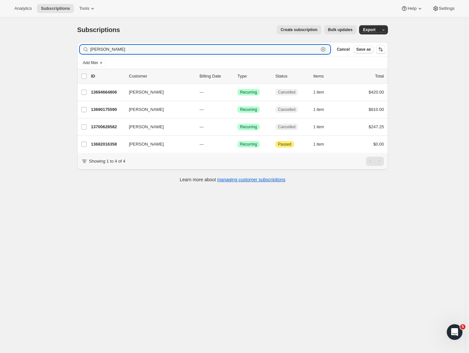
drag, startPoint x: 124, startPoint y: 53, endPoint x: 74, endPoint y: 51, distance: 50.4
click at [75, 51] on div "Filter subscribers [PERSON_NAME] b Clear Cancel Save as Add filter 0 selected U…" at bounding box center [230, 113] width 316 height 152
paste input "[PERSON_NAME]"
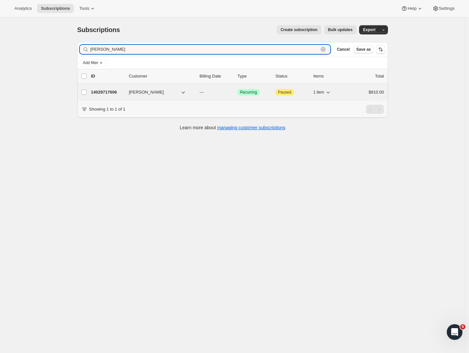
type input "[PERSON_NAME]"
click at [103, 92] on p "14029717606" at bounding box center [107, 92] width 33 height 7
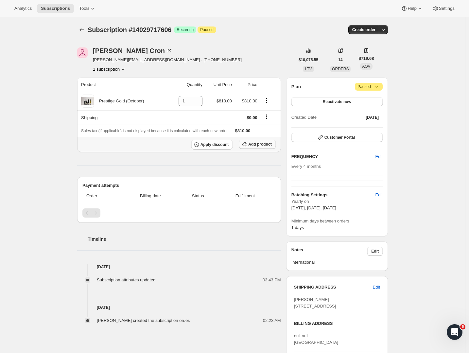
click at [255, 144] on span "Add product" at bounding box center [259, 144] width 23 height 5
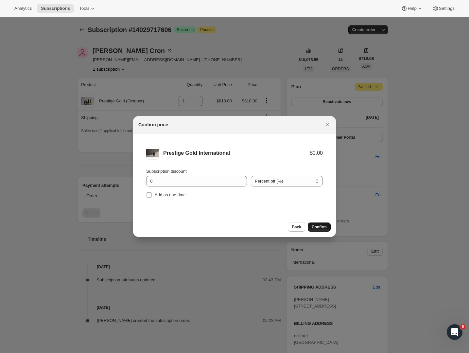
click at [312, 227] on span "Confirm" at bounding box center [319, 226] width 15 height 5
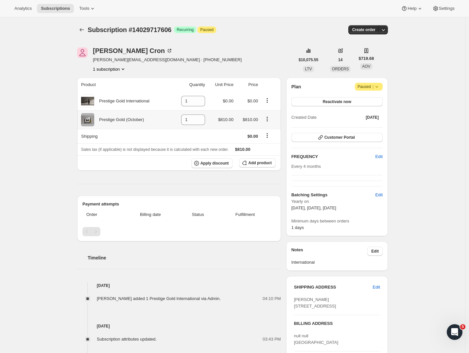
click at [270, 118] on icon "Product actions" at bounding box center [267, 119] width 7 height 7
click at [271, 126] on div "Remove Swap variant" at bounding box center [269, 137] width 32 height 25
click at [271, 129] on span "Remove" at bounding box center [269, 132] width 25 height 7
type input "0"
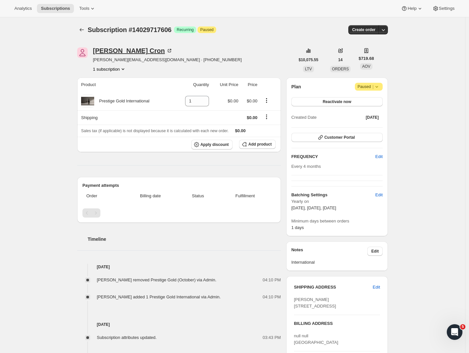
click at [113, 49] on div "Jonathan Cron" at bounding box center [133, 50] width 80 height 7
click at [83, 30] on icon "Subscriptions" at bounding box center [81, 29] width 7 height 7
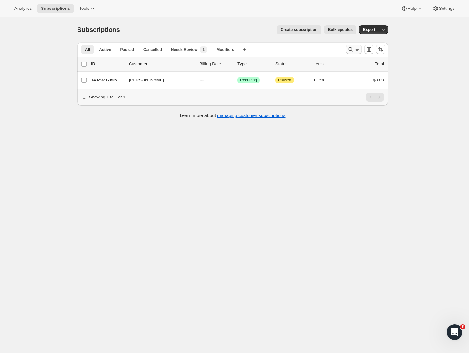
click at [354, 46] on button "Search and filter results" at bounding box center [354, 49] width 16 height 9
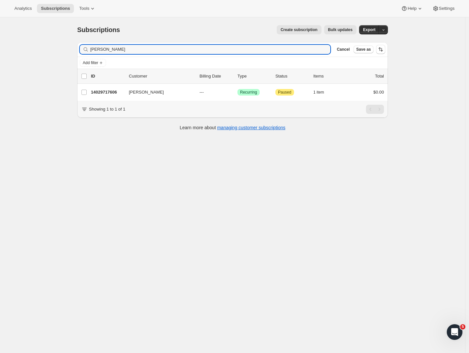
drag, startPoint x: 136, startPoint y: 48, endPoint x: 61, endPoint y: 41, distance: 75.5
click at [61, 41] on div "Subscriptions. This page is ready Subscriptions Create subscription Bulk update…" at bounding box center [232, 193] width 465 height 353
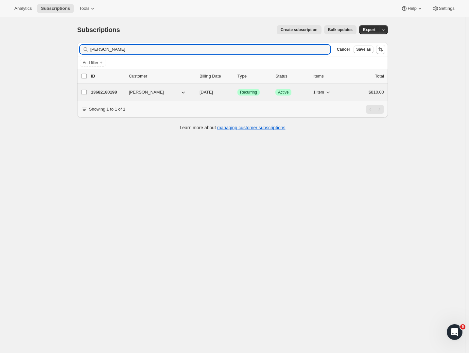
type input "Gareth Croys"
click at [97, 92] on p "13682180198" at bounding box center [107, 92] width 33 height 7
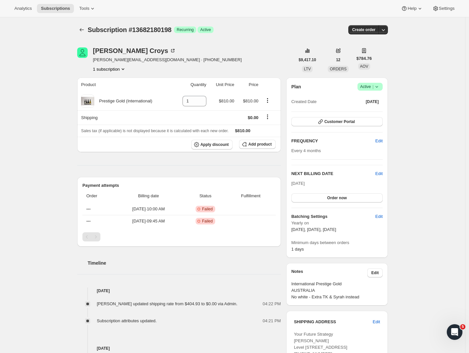
click at [376, 86] on icon at bounding box center [376, 86] width 7 height 7
click at [374, 100] on span "Pause subscription" at bounding box center [369, 99] width 36 height 5
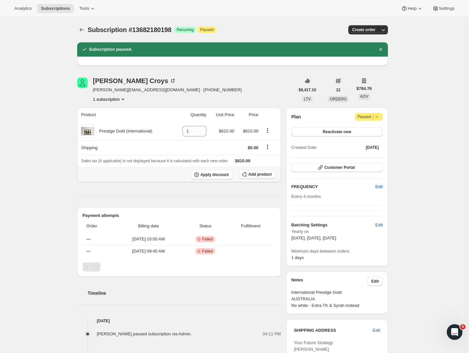
click at [261, 173] on span "Add product" at bounding box center [259, 174] width 23 height 5
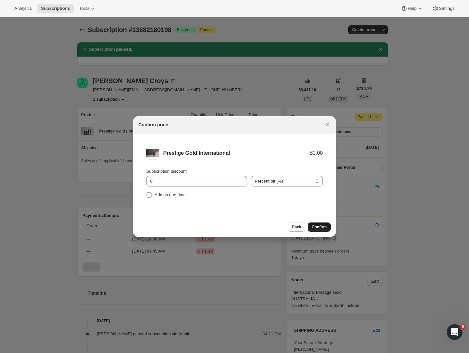
click at [321, 230] on button "Confirm" at bounding box center [319, 226] width 23 height 9
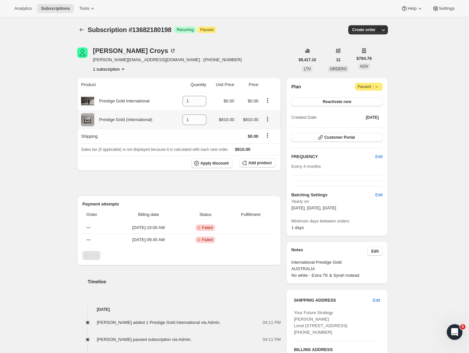
click at [269, 120] on icon "Product actions" at bounding box center [267, 119] width 7 height 7
click at [271, 132] on span "Remove" at bounding box center [265, 132] width 16 height 5
type input "0"
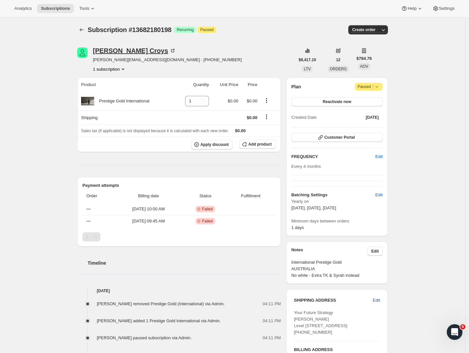
click at [117, 49] on div "[PERSON_NAME]" at bounding box center [134, 50] width 83 height 7
click at [85, 29] on icon "Subscriptions" at bounding box center [81, 29] width 7 height 7
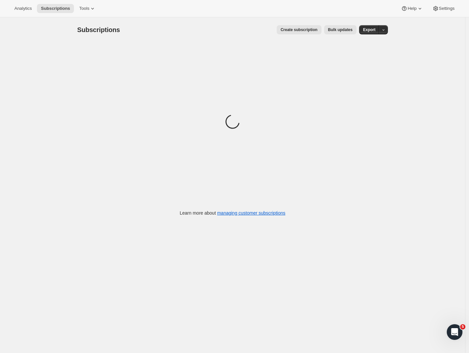
click at [45, 51] on div "Subscriptions. This page is ready Subscriptions Create subscription Bulk update…" at bounding box center [232, 193] width 465 height 353
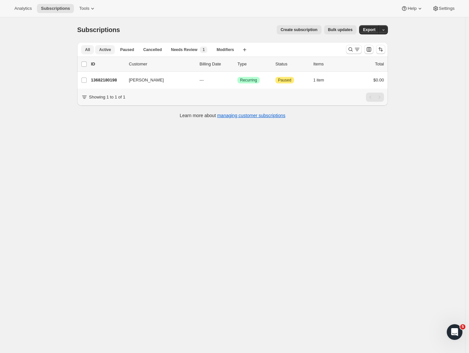
click at [103, 51] on span "Active" at bounding box center [105, 49] width 12 height 5
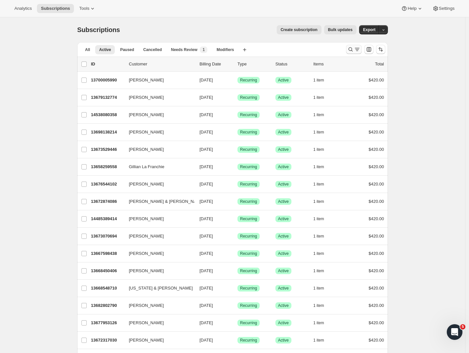
click at [357, 50] on icon "Search and filter results" at bounding box center [357, 49] width 7 height 7
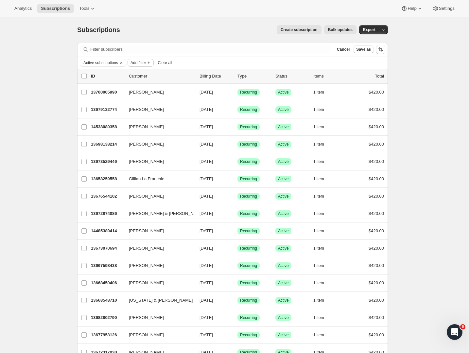
click at [142, 62] on span "Add filter" at bounding box center [137, 62] width 15 height 5
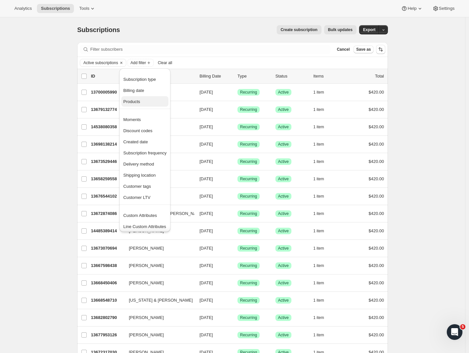
click at [140, 100] on span "Products" at bounding box center [131, 101] width 17 height 5
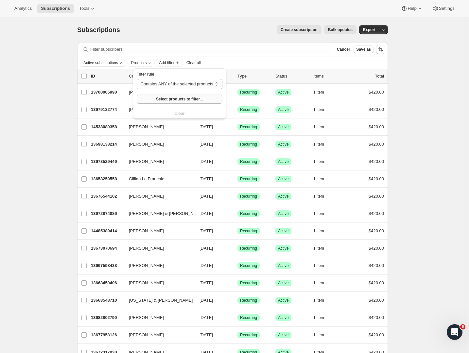
click at [164, 100] on span "Select products to filter..." at bounding box center [179, 98] width 47 height 5
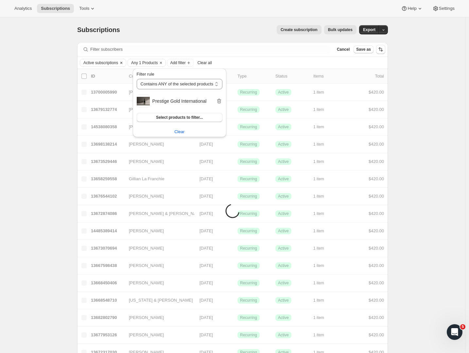
click at [124, 61] on icon "Clear" at bounding box center [121, 62] width 5 height 5
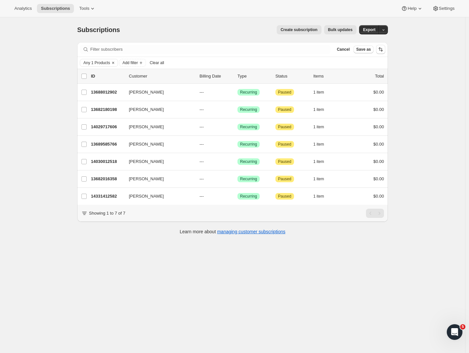
click at [40, 91] on div "Subscriptions. This page is ready Subscriptions Create subscription Bulk update…" at bounding box center [232, 193] width 465 height 353
click at [115, 62] on icon "Clear" at bounding box center [112, 62] width 5 height 5
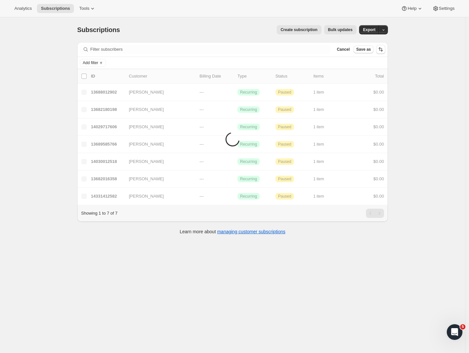
click at [96, 58] on div "Add filter" at bounding box center [232, 63] width 311 height 12
click at [97, 60] on button "Add filter" at bounding box center [93, 63] width 26 height 8
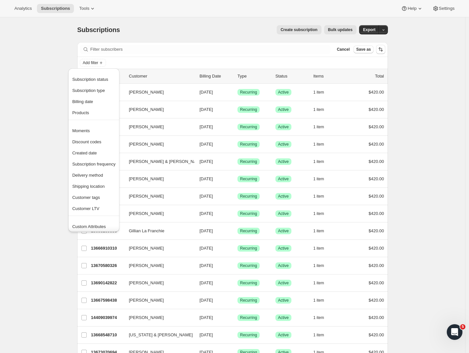
click at [85, 113] on span "Products" at bounding box center [80, 112] width 17 height 5
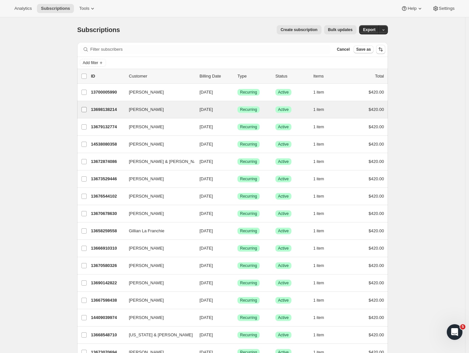
click at [85, 109] on input "Gillian Clark" at bounding box center [83, 109] width 5 height 5
drag, startPoint x: 54, startPoint y: 104, endPoint x: 52, endPoint y: 41, distance: 63.4
click at [143, 22] on div "Subscriptions. This page is ready Subscriptions Create subscription Bulk update…" at bounding box center [232, 29] width 311 height 25
click at [147, 23] on div "Subscriptions. This page is ready Subscriptions Create subscription Bulk update…" at bounding box center [232, 29] width 311 height 25
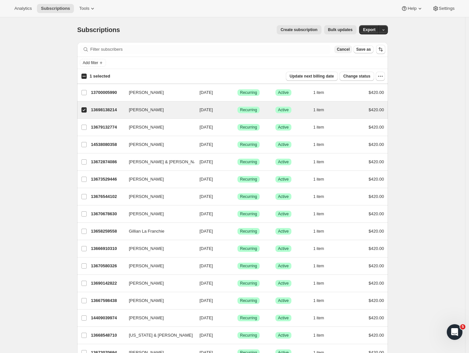
click at [343, 51] on span "Cancel" at bounding box center [343, 49] width 13 height 5
checkbox input "false"
checkbox input "true"
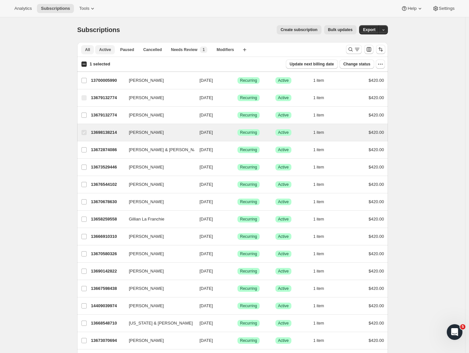
click at [90, 49] on span "All" at bounding box center [87, 49] width 5 height 5
checkbox input "true"
checkbox input "false"
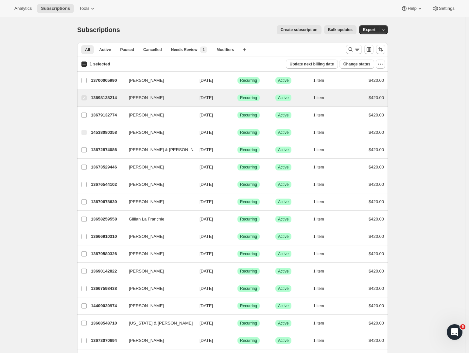
click at [357, 49] on icon "Search and filter results" at bounding box center [357, 49] width 7 height 7
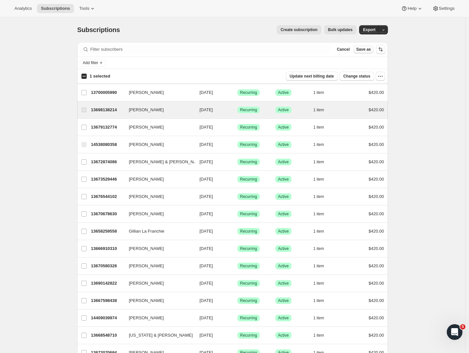
click at [357, 49] on button "Save as" at bounding box center [363, 49] width 20 height 8
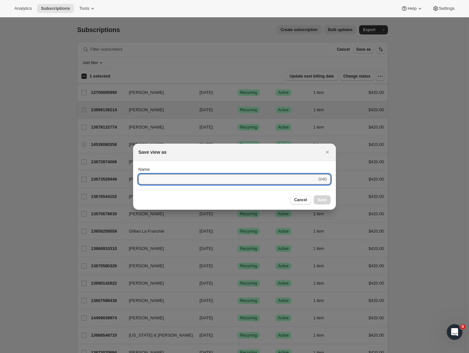
drag, startPoint x: 302, startPoint y: 198, endPoint x: 302, endPoint y: 185, distance: 13.4
click at [302, 198] on span "Cancel" at bounding box center [300, 199] width 13 height 5
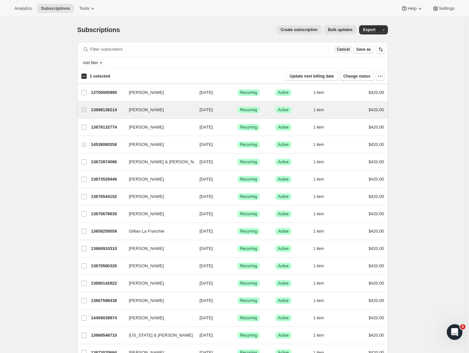
click at [347, 50] on span "Cancel" at bounding box center [343, 49] width 13 height 5
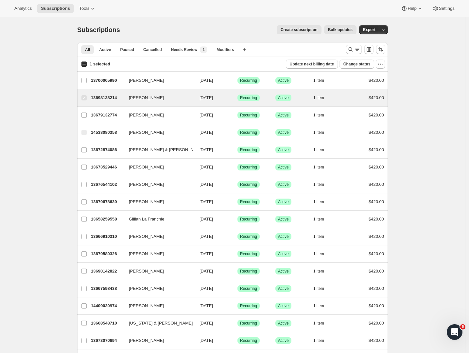
click at [87, 65] on input "1 selected" at bounding box center [83, 63] width 5 height 5
checkbox input "true"
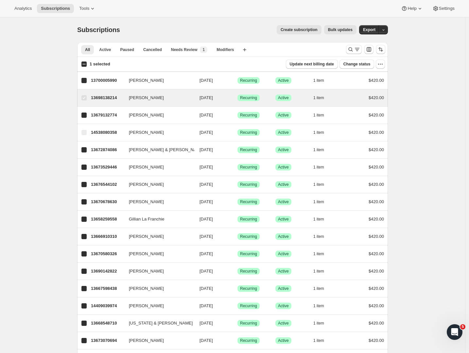
checkbox input "true"
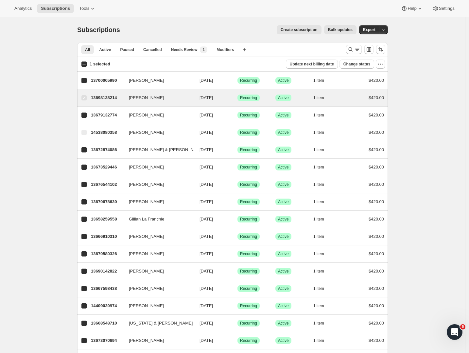
checkbox input "true"
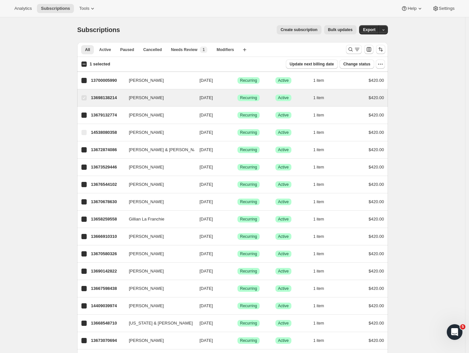
checkbox input "true"
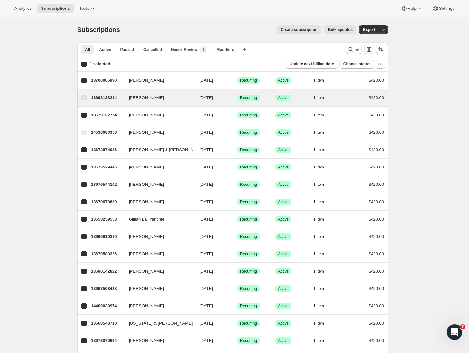
checkbox input "true"
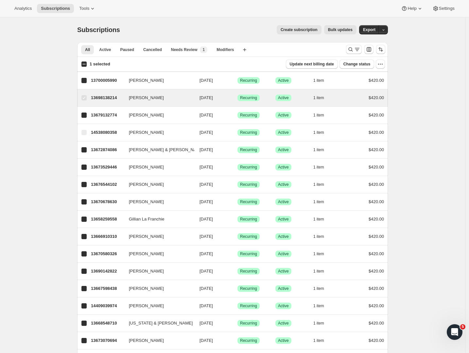
checkbox input "true"
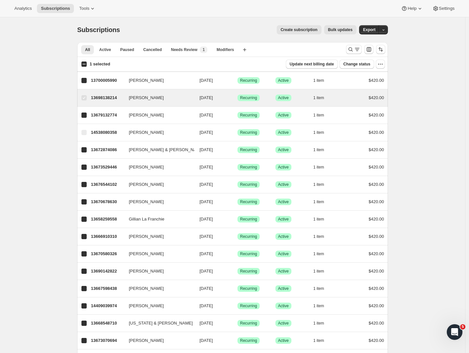
checkbox input "true"
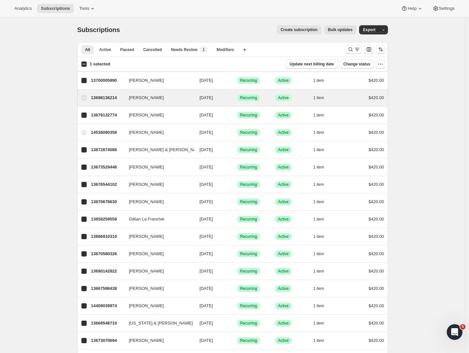
checkbox input "true"
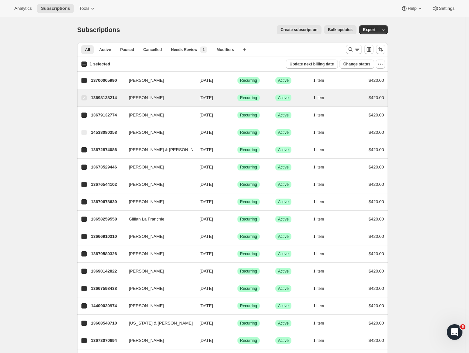
checkbox input "true"
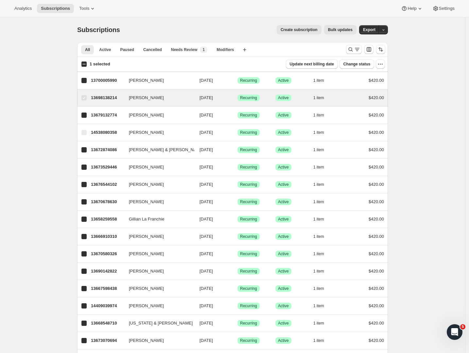
checkbox input "true"
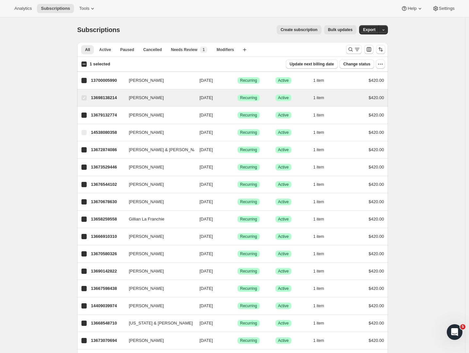
checkbox input "true"
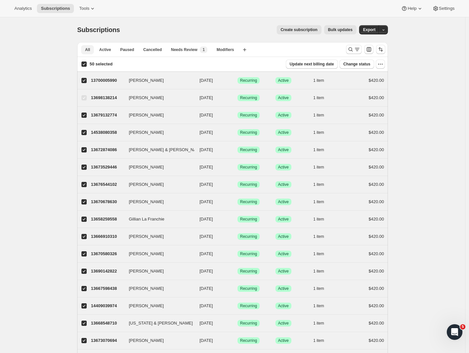
click at [90, 52] on span "All" at bounding box center [87, 49] width 5 height 5
click at [86, 66] on input "50 selected" at bounding box center [83, 63] width 5 height 5
checkbox input "false"
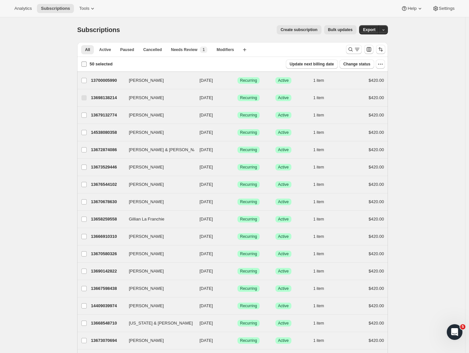
checkbox input "false"
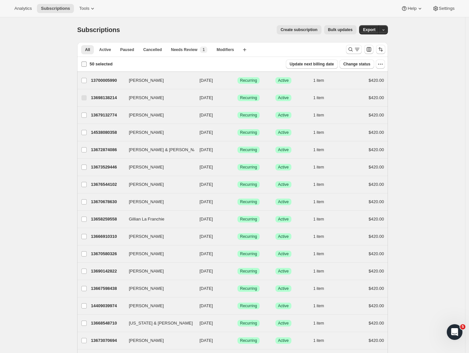
checkbox input "false"
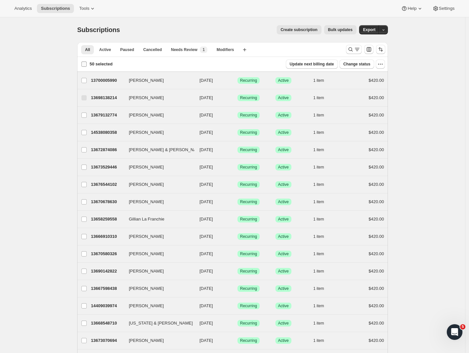
checkbox input "false"
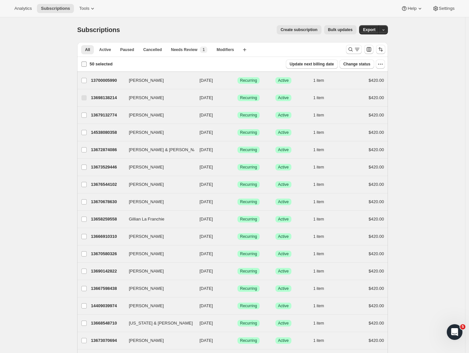
checkbox input "false"
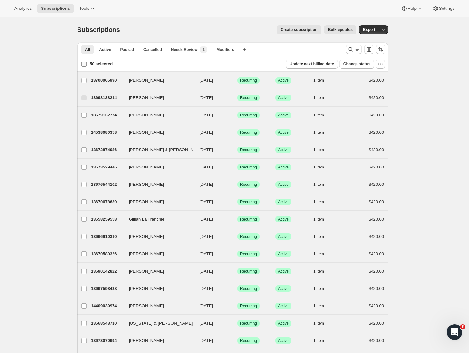
checkbox input "false"
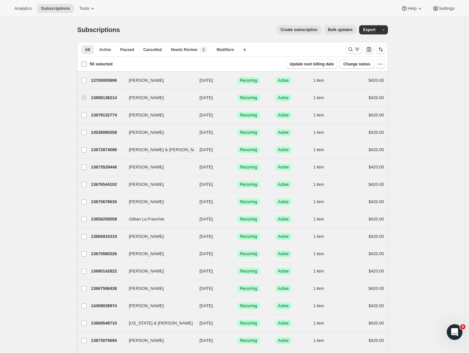
checkbox input "false"
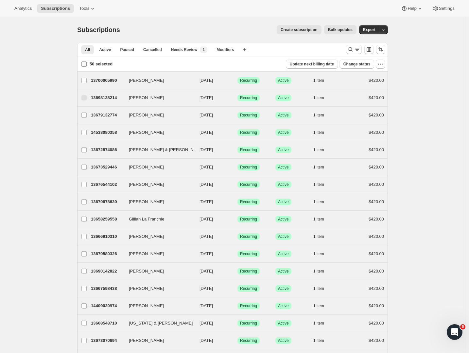
checkbox input "false"
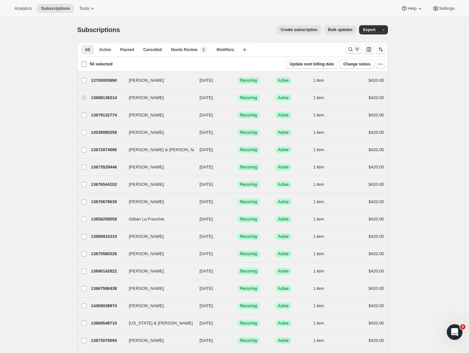
checkbox input "false"
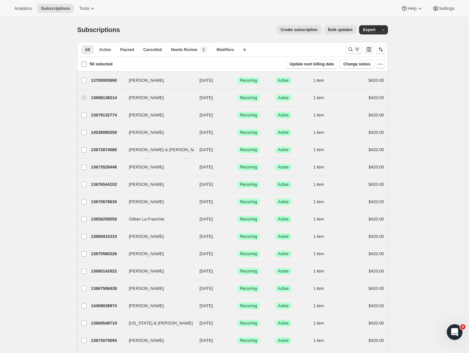
checkbox input "false"
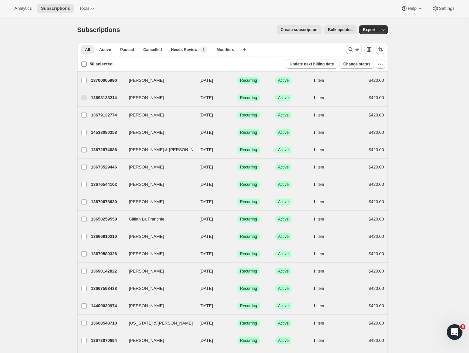
checkbox input "false"
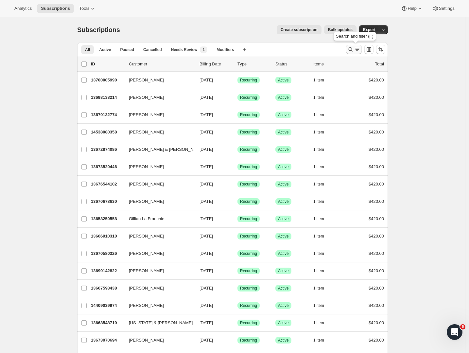
click at [360, 47] on icon "Search and filter results" at bounding box center [357, 49] width 7 height 7
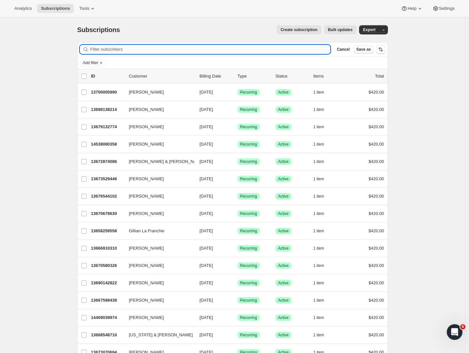
paste input "John O’Connell"
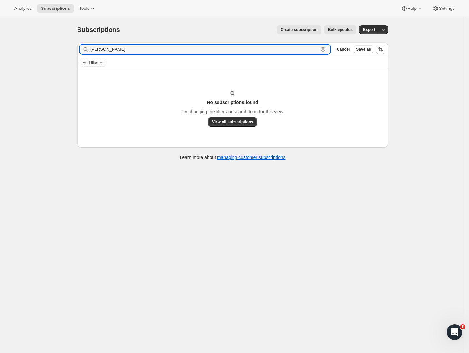
drag, startPoint x: 102, startPoint y: 50, endPoint x: 61, endPoint y: 47, distance: 41.3
click at [61, 47] on div "Subscriptions. This page is ready Subscriptions Create subscription Bulk update…" at bounding box center [232, 193] width 465 height 353
click at [119, 48] on input "O’Connell" at bounding box center [204, 49] width 228 height 9
drag, startPoint x: 460, startPoint y: 110, endPoint x: 74, endPoint y: 49, distance: 390.8
click at [75, 49] on div "Filter subscribers O’Connell Clear Cancel Save as Add filter No subscriptions f…" at bounding box center [230, 102] width 316 height 130
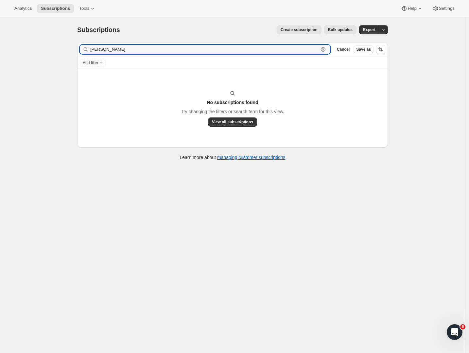
paste input "jocgerard@yahoo.com"
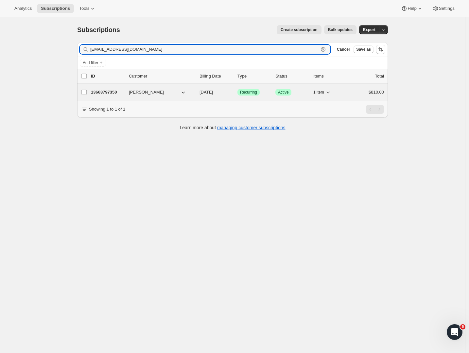
type input "jocgerard@yahoo.com"
click at [104, 91] on p "13663797350" at bounding box center [107, 92] width 33 height 7
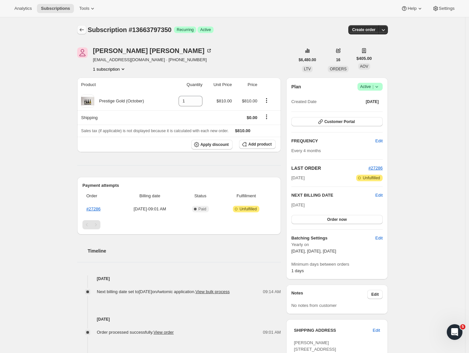
click at [81, 30] on icon "Subscriptions" at bounding box center [81, 29] width 7 height 7
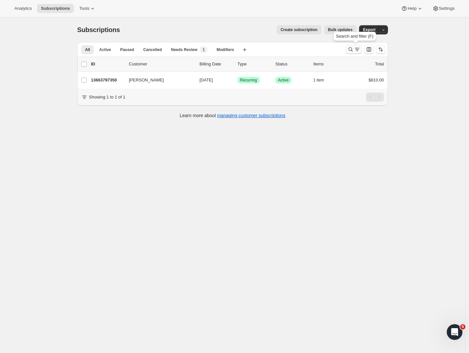
click at [362, 50] on button "Search and filter results" at bounding box center [354, 49] width 16 height 9
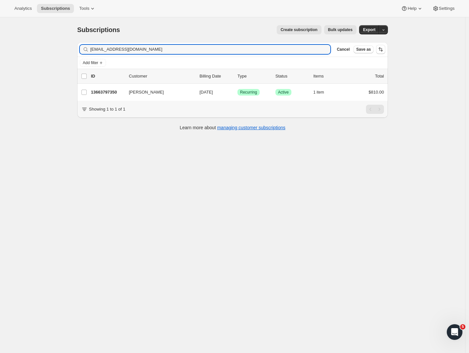
drag, startPoint x: 155, startPoint y: 47, endPoint x: 56, endPoint y: 38, distance: 100.1
click at [56, 39] on div "Subscriptions. This page is ready Subscriptions Create subscription Bulk update…" at bounding box center [232, 193] width 465 height 353
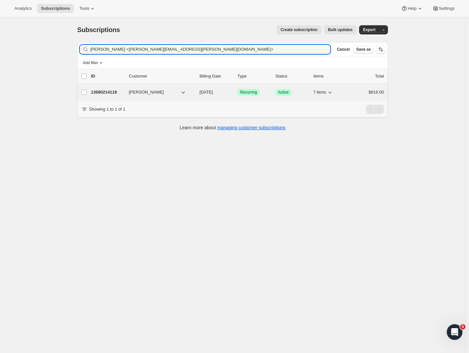
type input "sonya Bayly <rob.sonya@hotmail.co.nz>"
click at [115, 91] on p "13680214118" at bounding box center [107, 92] width 33 height 7
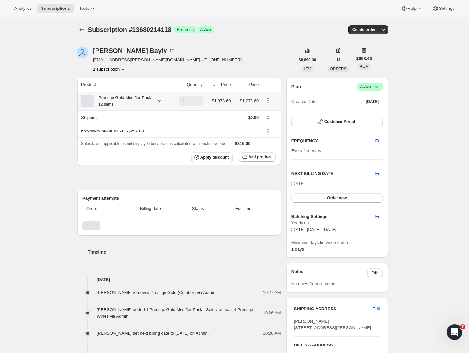
click at [162, 104] on icon at bounding box center [159, 101] width 7 height 7
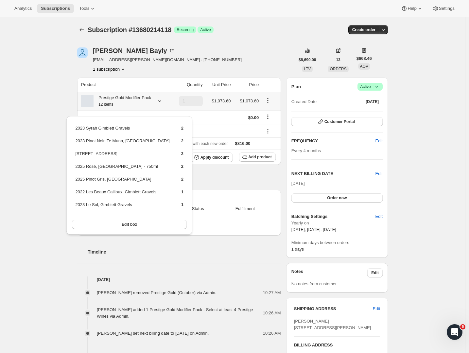
click at [128, 227] on span "Edit box" at bounding box center [129, 224] width 15 height 5
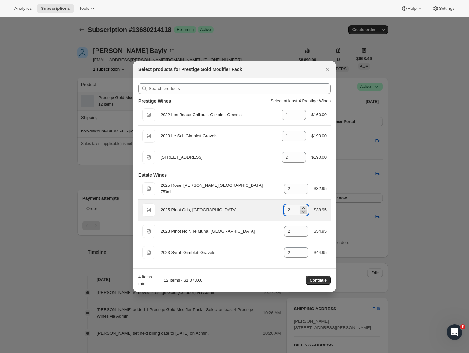
click at [301, 213] on icon ":rs6:" at bounding box center [303, 212] width 7 height 7
type input "0"
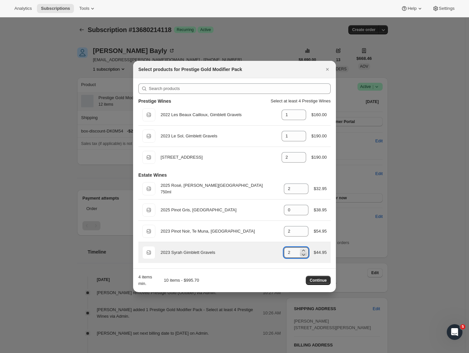
click at [303, 253] on icon ":rs6:" at bounding box center [303, 254] width 7 height 7
click at [302, 253] on icon ":rs6:" at bounding box center [303, 254] width 7 height 7
type input "0"
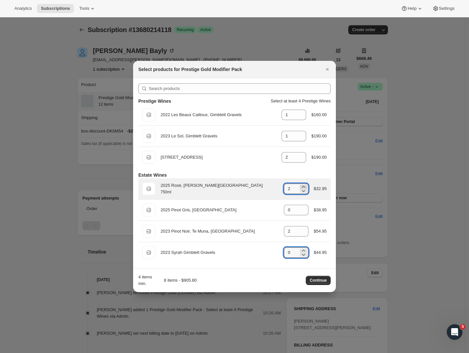
click at [301, 185] on icon ":rs6:" at bounding box center [303, 186] width 7 height 7
type input "4"
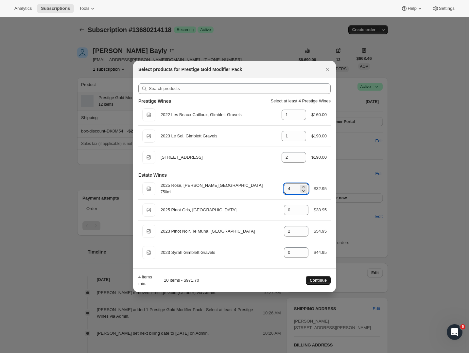
click at [317, 281] on span "Continue" at bounding box center [318, 280] width 17 height 5
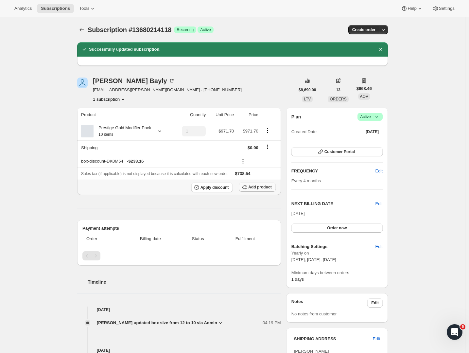
click at [263, 190] on span "Add product" at bounding box center [259, 186] width 23 height 5
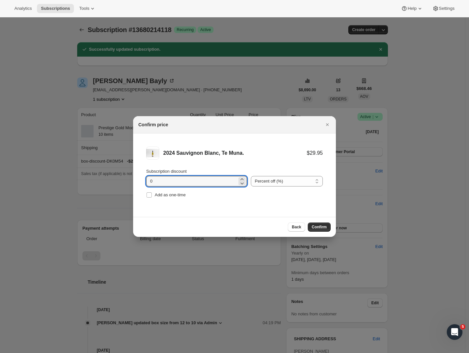
drag, startPoint x: 163, startPoint y: 184, endPoint x: 111, endPoint y: 174, distance: 53.3
type input "20"
click at [148, 196] on input "Add as one-time" at bounding box center [148, 194] width 5 height 5
checkbox input "true"
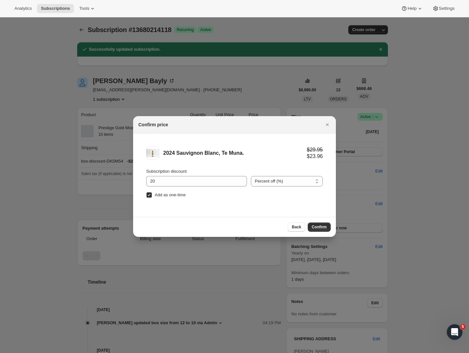
click at [327, 226] on button "Confirm" at bounding box center [319, 226] width 23 height 9
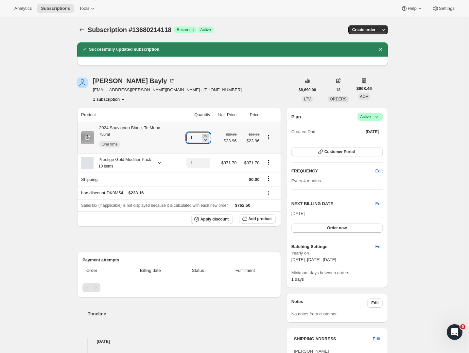
click at [208, 134] on icon at bounding box center [205, 135] width 7 height 7
type input "4"
click at [208, 141] on icon at bounding box center [205, 139] width 7 height 7
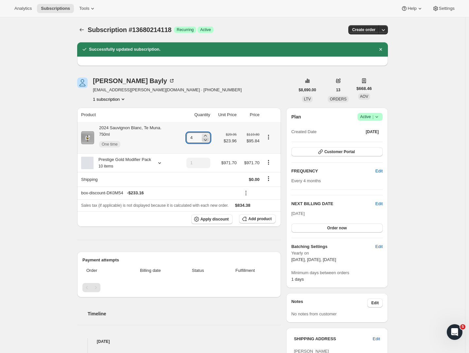
type input "3"
click at [81, 29] on button "Subscriptions" at bounding box center [81, 29] width 9 height 9
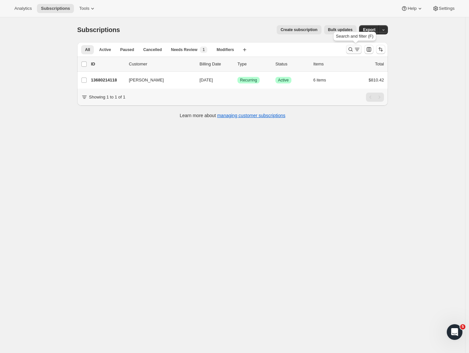
click at [360, 48] on icon "Search and filter results" at bounding box center [357, 49] width 7 height 7
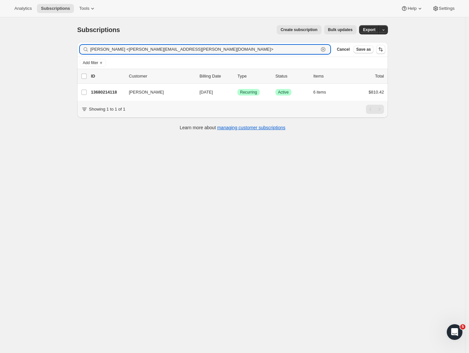
drag, startPoint x: 180, startPoint y: 50, endPoint x: 56, endPoint y: 51, distance: 123.9
click at [56, 51] on div "Subscriptions. This page is ready Subscriptions Create subscription Bulk update…" at bounding box center [232, 193] width 465 height 353
drag, startPoint x: 196, startPoint y: 48, endPoint x: 75, endPoint y: 46, distance: 121.0
click at [75, 46] on div "Filter subscribers sonya Bayly <rob.sonya@hotmail.co.nz> Clear Cancel Save as A…" at bounding box center [230, 87] width 316 height 100
drag, startPoint x: 463, startPoint y: 45, endPoint x: 344, endPoint y: 48, distance: 119.4
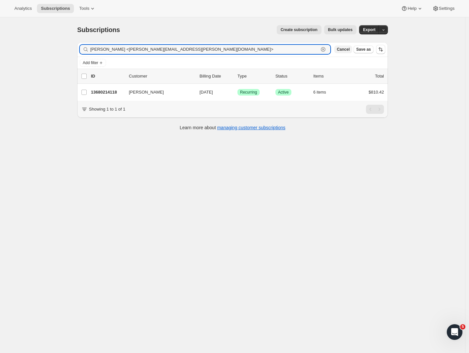
click at [294, 52] on input "sonya Bayly <rob.sonya@hotmail.co.nz>" at bounding box center [204, 49] width 228 height 9
click at [177, 52] on input "sonya Bayly <rob.sonya@hotmail.co.nz>" at bounding box center [204, 49] width 228 height 9
drag, startPoint x: 193, startPoint y: 48, endPoint x: 72, endPoint y: 46, distance: 120.3
click at [72, 46] on div "Subscriptions. This page is ready Subscriptions Create subscription Bulk update…" at bounding box center [232, 77] width 326 height 120
paste input "Judy Yan"
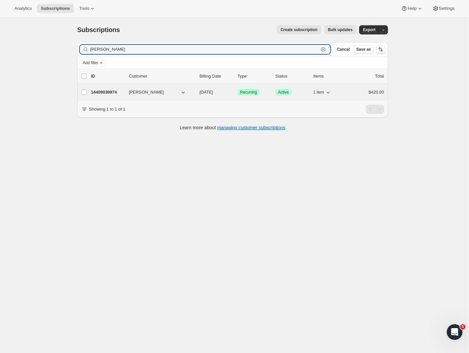
type input "Judy Yan"
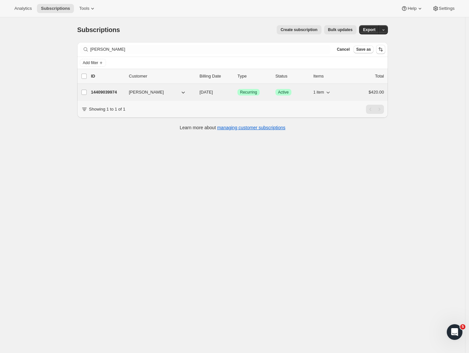
click at [115, 92] on p "14409039974" at bounding box center [107, 92] width 33 height 7
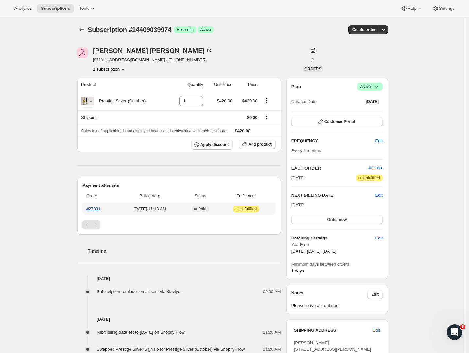
click at [99, 209] on link "#27091" at bounding box center [93, 208] width 14 height 5
click at [416, 140] on div "Subscription #14409039974. This page is ready Subscription #14409039974 Success…" at bounding box center [232, 254] width 465 height 475
drag, startPoint x: 0, startPoint y: 0, endPoint x: 83, endPoint y: 31, distance: 88.2
click at [83, 30] on icon "Subscriptions" at bounding box center [81, 29] width 7 height 7
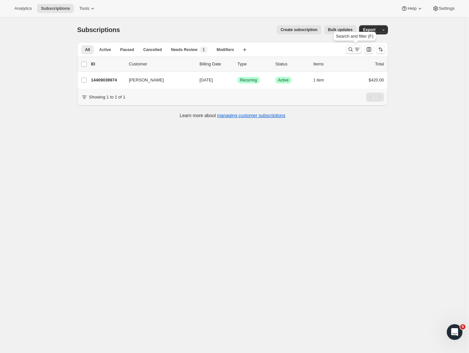
click at [354, 50] on icon "Search and filter results" at bounding box center [350, 49] width 7 height 7
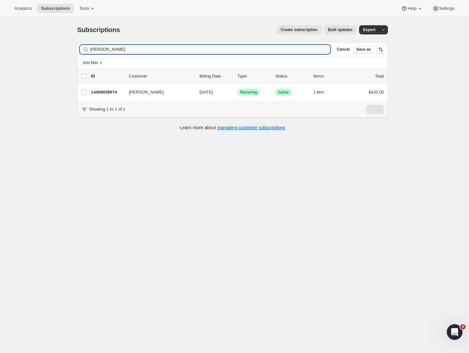
drag, startPoint x: 122, startPoint y: 49, endPoint x: 57, endPoint y: 42, distance: 65.3
click at [57, 42] on div "Subscriptions. This page is ready Subscriptions Create subscription Bulk update…" at bounding box center [232, 193] width 465 height 353
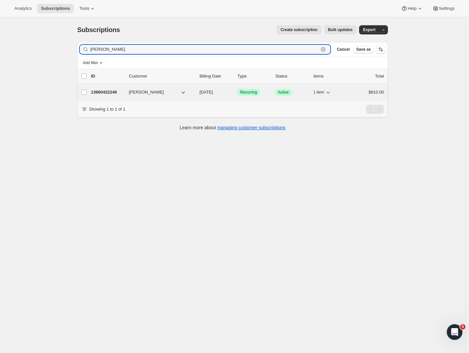
type input "Bob Hawley"
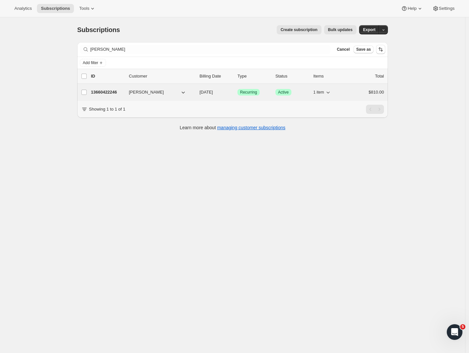
click at [110, 92] on p "13660422246" at bounding box center [107, 92] width 33 height 7
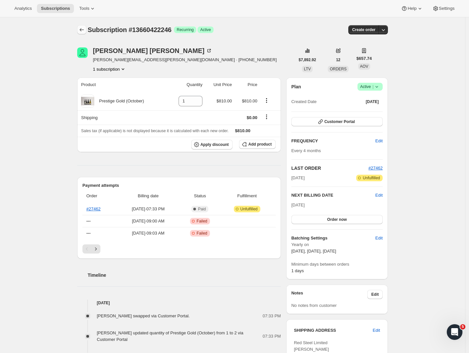
click at [84, 30] on icon "Subscriptions" at bounding box center [81, 29] width 7 height 7
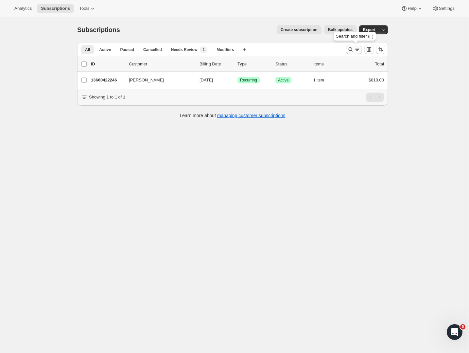
click at [359, 48] on icon "Search and filter results" at bounding box center [357, 49] width 7 height 7
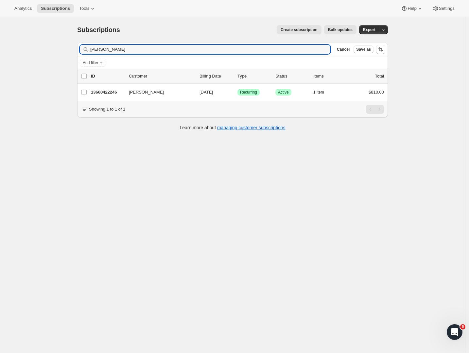
drag, startPoint x: 127, startPoint y: 53, endPoint x: 68, endPoint y: 51, distance: 58.9
click at [68, 51] on div "Subscriptions. This page is ready Subscriptions Create subscription Bulk update…" at bounding box center [232, 193] width 465 height 353
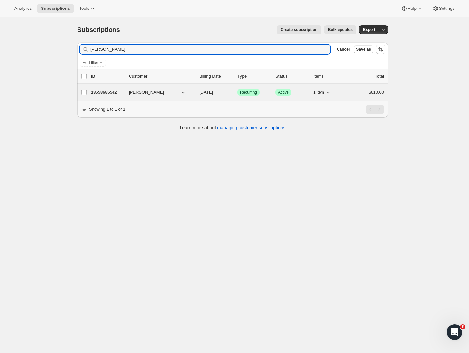
type input "Danny Blair"
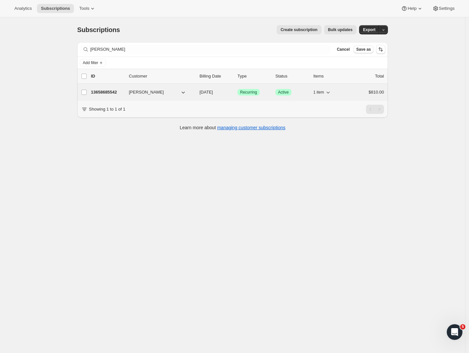
click at [113, 93] on p "13658685542" at bounding box center [107, 92] width 33 height 7
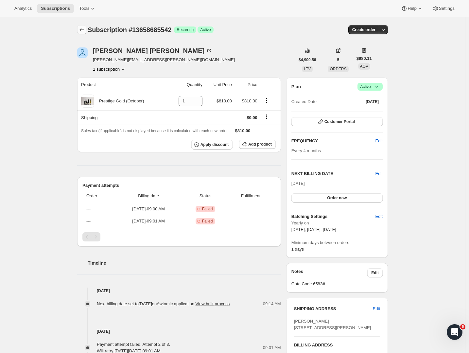
click at [82, 29] on icon "Subscriptions" at bounding box center [81, 29] width 7 height 7
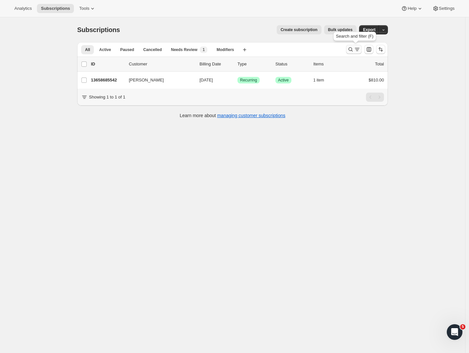
click at [347, 48] on div at bounding box center [365, 49] width 44 height 13
click at [351, 48] on icon "Search and filter results" at bounding box center [350, 49] width 7 height 7
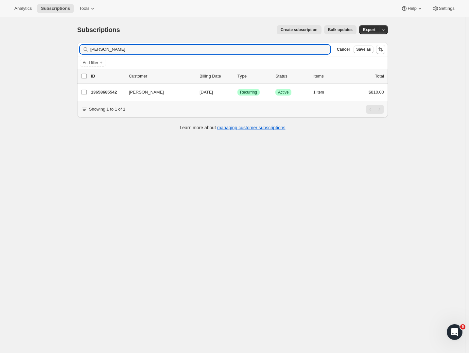
drag, startPoint x: 135, startPoint y: 52, endPoint x: 66, endPoint y: 49, distance: 69.7
click at [66, 49] on div "Subscriptions. This page is ready Subscriptions Create subscription Bulk update…" at bounding box center [232, 193] width 465 height 353
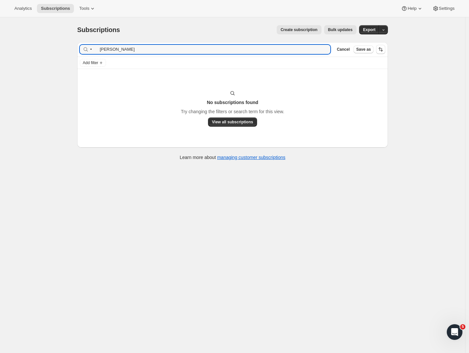
drag, startPoint x: 101, startPoint y: 49, endPoint x: 56, endPoint y: 47, distance: 44.8
click at [56, 47] on div "Subscriptions. This page is ready Subscriptions Create subscription Bulk update…" at bounding box center [232, 193] width 465 height 353
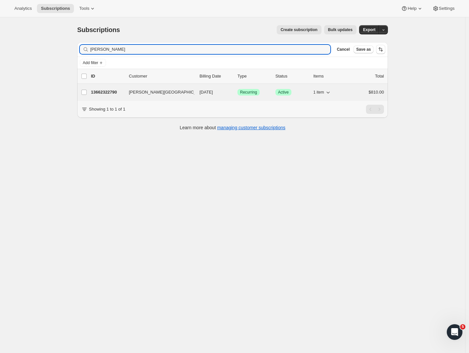
type input "Nathan Akhavan Moossavi"
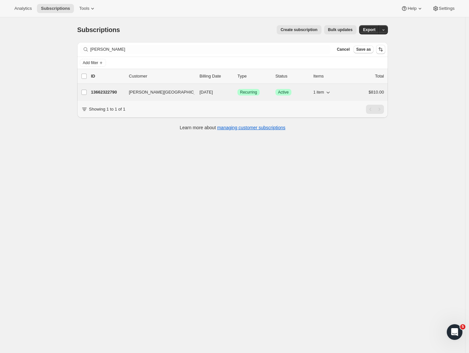
click at [102, 91] on p "13662322790" at bounding box center [107, 92] width 33 height 7
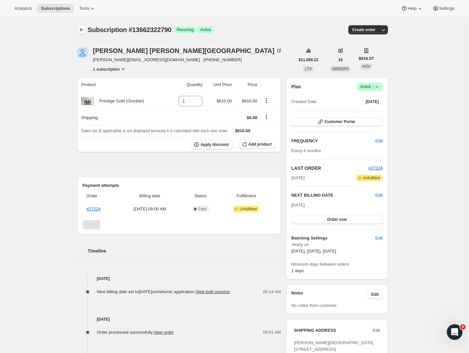
click at [85, 29] on icon "Subscriptions" at bounding box center [81, 29] width 7 height 7
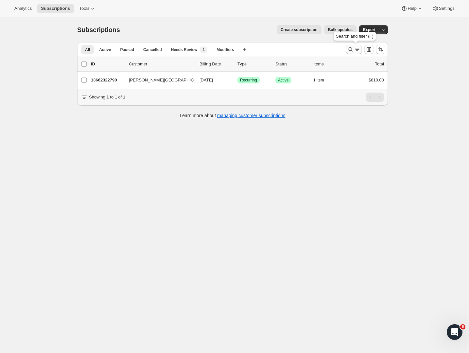
click at [356, 49] on icon "Search and filter results" at bounding box center [357, 49] width 7 height 7
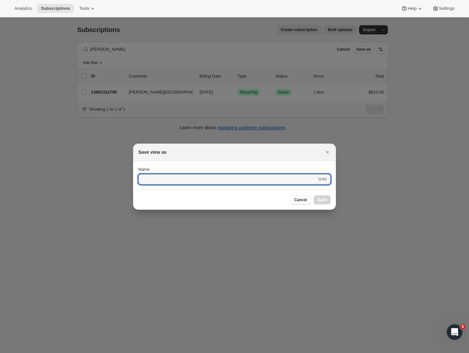
click at [136, 47] on div at bounding box center [234, 176] width 469 height 353
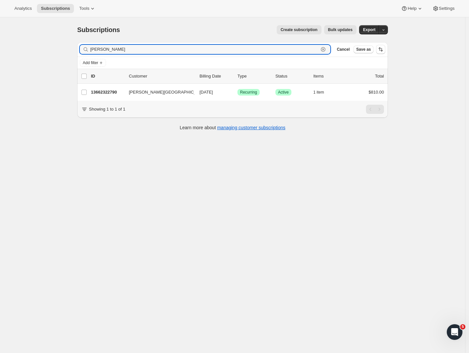
drag, startPoint x: 149, startPoint y: 48, endPoint x: 48, endPoint y: 47, distance: 101.0
click at [49, 47] on div "Subscriptions. This page is ready Subscriptions Create subscription Bulk update…" at bounding box center [232, 193] width 465 height 353
paste input "• Melissa Vetter"
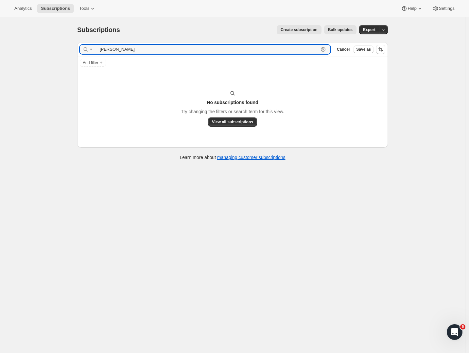
drag, startPoint x: 103, startPoint y: 49, endPoint x: 71, endPoint y: 45, distance: 31.6
click at [72, 45] on div "Subscriptions. This page is ready Subscriptions Create subscription Bulk update…" at bounding box center [232, 92] width 326 height 150
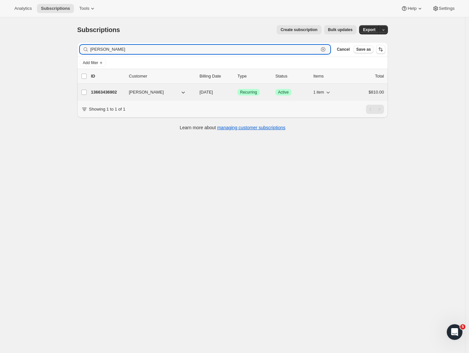
type input "Melissa Vetter"
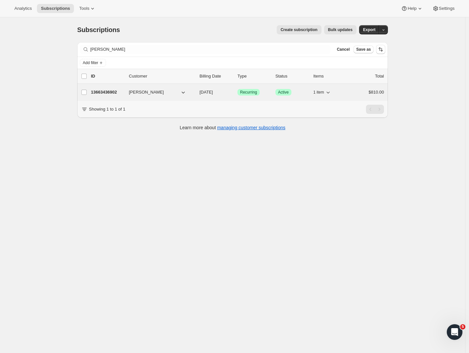
click at [122, 89] on p "13663436902" at bounding box center [107, 92] width 33 height 7
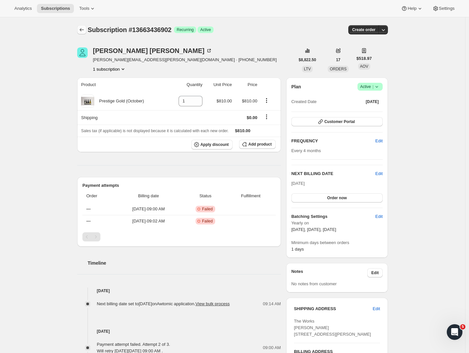
click at [81, 31] on icon "Subscriptions" at bounding box center [81, 29] width 7 height 7
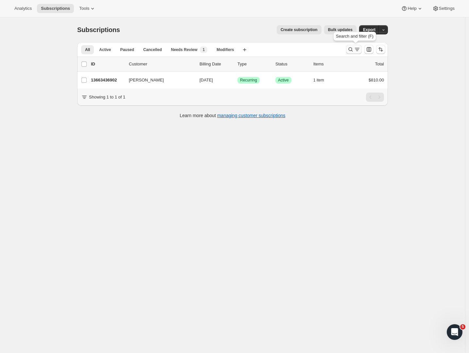
click at [358, 49] on icon "Search and filter results" at bounding box center [357, 49] width 7 height 7
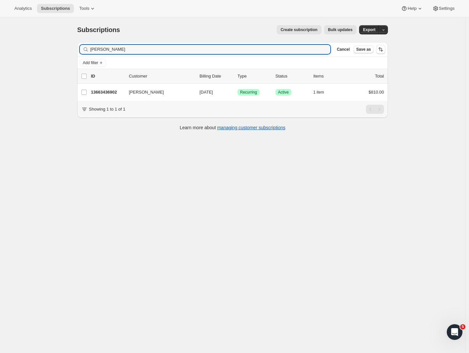
drag, startPoint x: 129, startPoint y: 51, endPoint x: 46, endPoint y: 49, distance: 83.4
click at [46, 49] on div "Subscriptions. This page is ready Subscriptions Create subscription Bulk update…" at bounding box center [232, 193] width 465 height 353
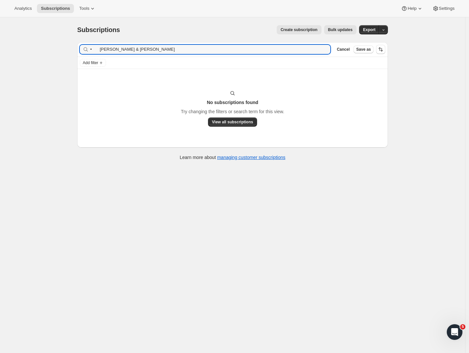
drag, startPoint x: 101, startPoint y: 51, endPoint x: 67, endPoint y: 48, distance: 34.1
click at [69, 48] on div "Subscriptions. This page is ready Subscriptions Create subscription Bulk update…" at bounding box center [232, 193] width 465 height 353
drag, startPoint x: 123, startPoint y: 48, endPoint x: 101, endPoint y: 49, distance: 21.6
click at [101, 49] on input "Peter & Paul" at bounding box center [210, 49] width 240 height 9
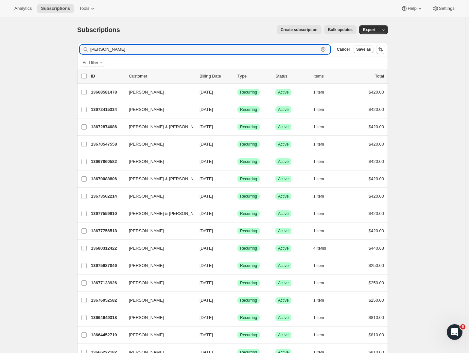
drag, startPoint x: 89, startPoint y: 50, endPoint x: 67, endPoint y: 49, distance: 21.6
paste input "• Nic Goodman"
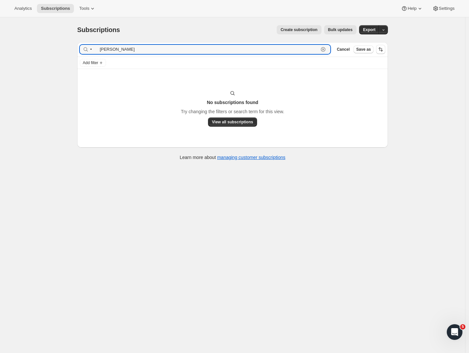
drag, startPoint x: 102, startPoint y: 49, endPoint x: 51, endPoint y: 50, distance: 50.7
click at [51, 50] on div "Subscriptions. This page is ready Subscriptions Create subscription Bulk update…" at bounding box center [232, 193] width 465 height 353
drag, startPoint x: 101, startPoint y: 50, endPoint x: 76, endPoint y: 51, distance: 25.2
click at [76, 51] on div "Filter subscribers Nic Goodman Clear Cancel Save as Add filter No subscriptions…" at bounding box center [230, 102] width 316 height 130
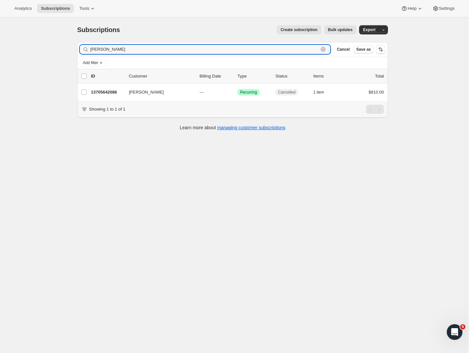
drag, startPoint x: 112, startPoint y: 50, endPoint x: 68, endPoint y: 49, distance: 44.1
click at [68, 49] on div "Subscriptions. This page is ready Subscriptions Create subscription Bulk update…" at bounding box center [232, 193] width 465 height 353
paste input "• Tracey Eales"
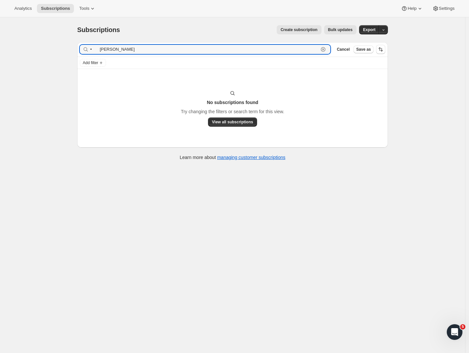
drag, startPoint x: 101, startPoint y: 51, endPoint x: 73, endPoint y: 48, distance: 28.9
click at [73, 48] on div "Subscriptions. This page is ready Subscriptions Create subscription Bulk update…" at bounding box center [232, 92] width 326 height 150
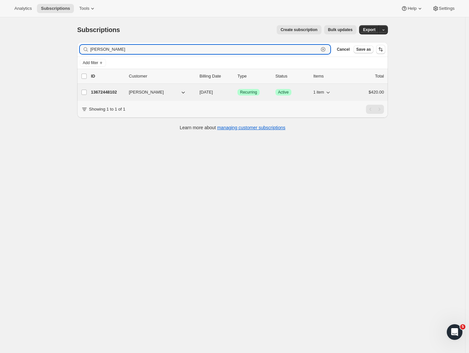
type input "Tracey Eales"
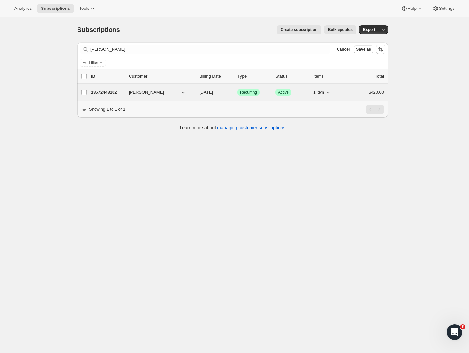
click at [105, 95] on p "13672448102" at bounding box center [107, 92] width 33 height 7
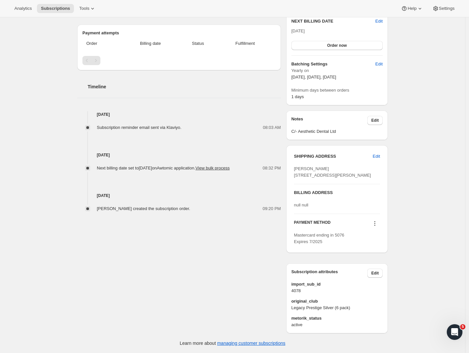
scroll to position [139, 0]
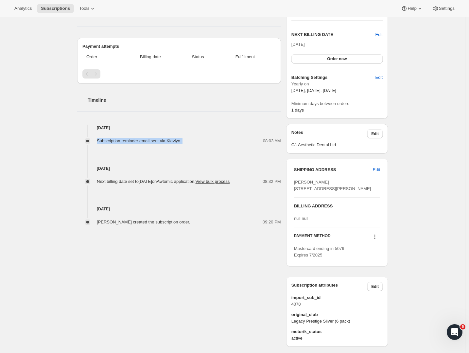
drag, startPoint x: 99, startPoint y: 142, endPoint x: 204, endPoint y: 139, distance: 105.6
click at [198, 139] on div "Subscription reminder email sent via Klaviyo. 08:03 AM" at bounding box center [179, 141] width 204 height 7
click at [206, 139] on div "08:03 AM" at bounding box center [232, 141] width 95 height 7
click at [215, 196] on div "Aug 20, 2025 Tracey Eales created the subscription order. 09:20 PM" at bounding box center [179, 205] width 204 height 41
click at [121, 144] on div "Subscription reminder email sent via Klaviyo." at bounding box center [141, 141] width 89 height 7
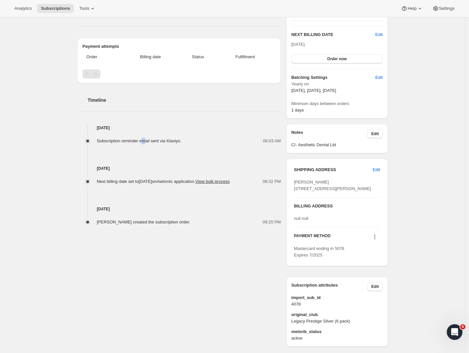
drag, startPoint x: 146, startPoint y: 142, endPoint x: 193, endPoint y: 145, distance: 47.2
click at [149, 143] on span "Subscription reminder email sent via Klaviyo." at bounding box center [139, 140] width 85 height 5
drag, startPoint x: 193, startPoint y: 145, endPoint x: 201, endPoint y: 143, distance: 8.5
click at [194, 145] on div "Sep 15, 2025 Next billing date set to Wednesday, October 08, 2025 on Awtomic ap…" at bounding box center [179, 164] width 204 height 41
click at [103, 138] on div "Subscription reminder email sent via Klaviyo." at bounding box center [141, 141] width 89 height 7
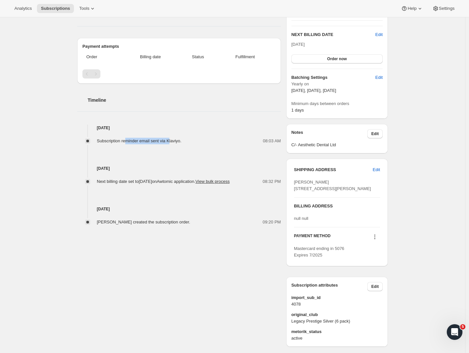
drag, startPoint x: 129, startPoint y: 138, endPoint x: 175, endPoint y: 139, distance: 46.1
click at [176, 139] on div "Subscription reminder email sent via Klaviyo." at bounding box center [141, 141] width 89 height 7
click at [90, 141] on div at bounding box center [87, 140] width 5 height 5
click at [143, 141] on span "Subscription reminder email sent via Klaviyo." at bounding box center [139, 140] width 85 height 5
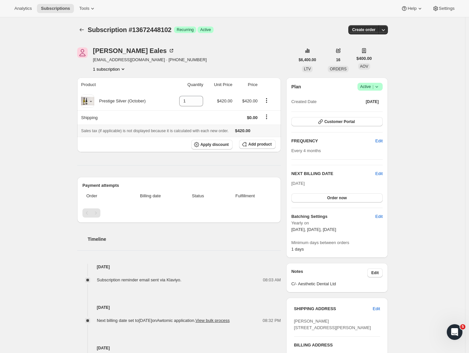
click at [52, 100] on div "Subscription #13672448102. This page is ready Subscription #13672448102 Success…" at bounding box center [232, 261] width 465 height 488
click at [83, 31] on icon "Subscriptions" at bounding box center [81, 29] width 7 height 7
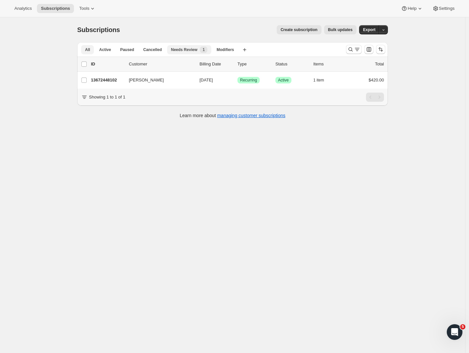
click at [194, 48] on span "Needs Review" at bounding box center [184, 49] width 26 height 5
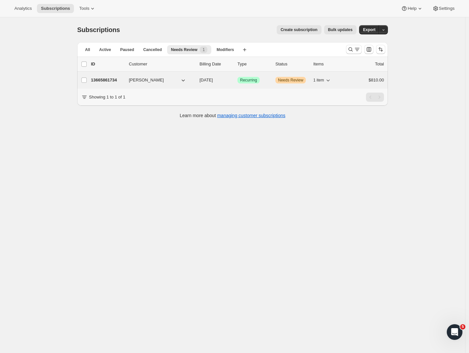
click at [124, 83] on p "13665861734" at bounding box center [107, 80] width 33 height 7
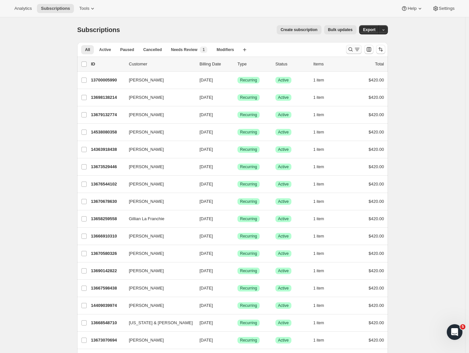
click at [352, 48] on icon "Search and filter results" at bounding box center [350, 49] width 7 height 7
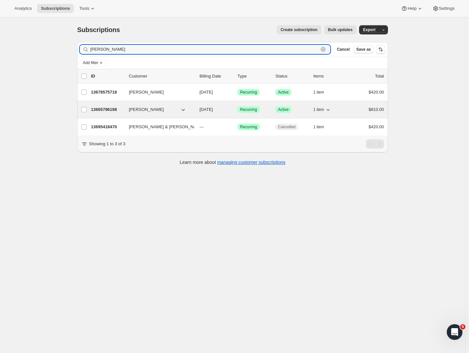
type input "[PERSON_NAME]"
click at [109, 111] on p "13665796198" at bounding box center [107, 109] width 33 height 7
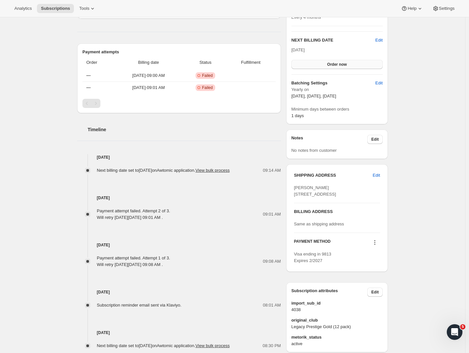
scroll to position [78, 0]
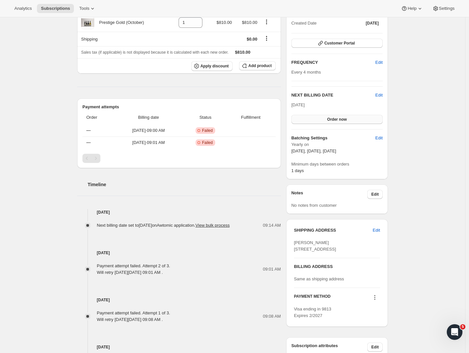
click at [328, 118] on button "Order now" at bounding box center [336, 119] width 91 height 9
click at [355, 118] on button "Click to confirm" at bounding box center [336, 119] width 91 height 9
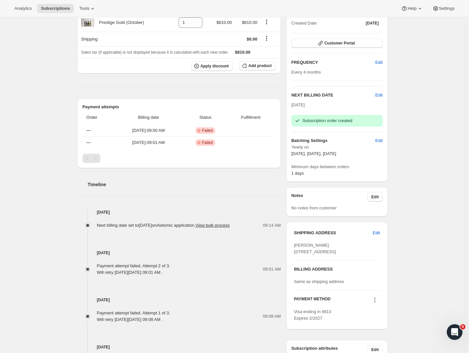
scroll to position [0, 0]
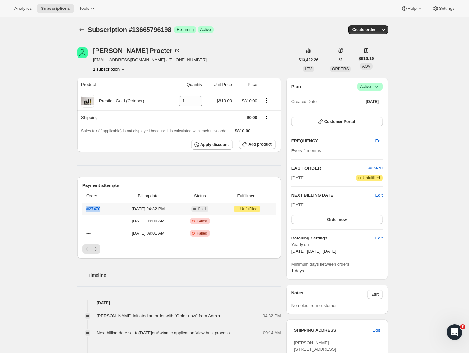
drag, startPoint x: 106, startPoint y: 210, endPoint x: 86, endPoint y: 210, distance: 20.6
click at [86, 210] on th "#27470" at bounding box center [99, 209] width 34 height 12
copy link "#27470"
drag, startPoint x: 136, startPoint y: 55, endPoint x: 96, endPoint y: 47, distance: 40.6
click at [96, 47] on div "[PERSON_NAME] [EMAIL_ADDRESS][DOMAIN_NAME] · [PHONE_NUMBER] subscription" at bounding box center [150, 59] width 114 height 25
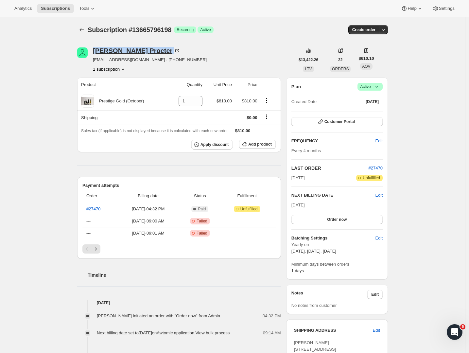
copy div "[PERSON_NAME]"
click at [95, 210] on link "#27470" at bounding box center [93, 208] width 14 height 5
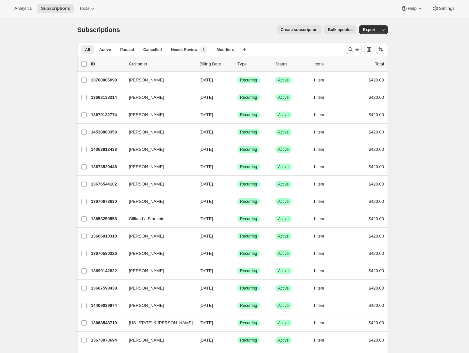
click at [345, 47] on div at bounding box center [365, 49] width 44 height 13
click at [348, 48] on button "Search and filter results" at bounding box center [354, 49] width 16 height 9
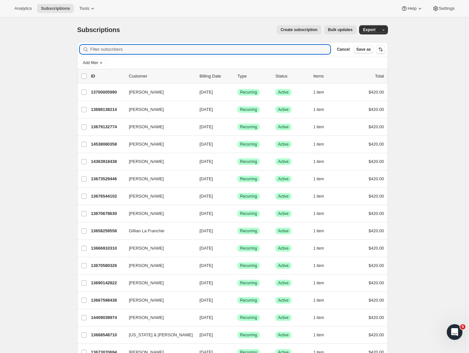
paste input "[EMAIL_ADDRESS][DOMAIN_NAME]"
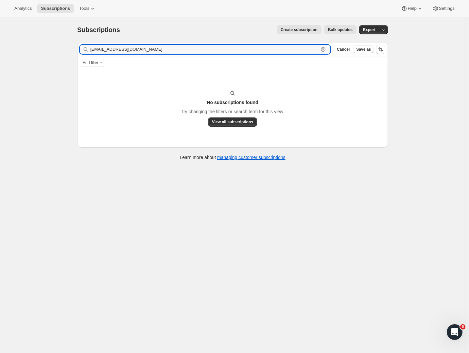
drag, startPoint x: 157, startPoint y: 49, endPoint x: 57, endPoint y: 45, distance: 99.8
click at [57, 45] on div "Subscriptions. This page is ready Subscriptions Create subscription Bulk update…" at bounding box center [232, 193] width 465 height 353
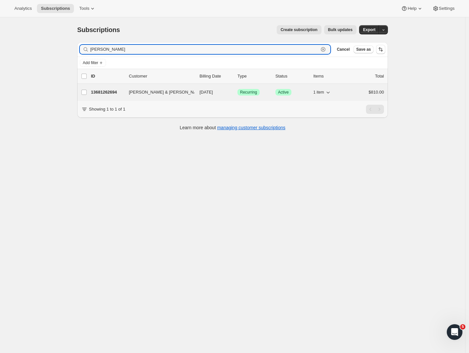
type input "[PERSON_NAME]"
click at [99, 88] on div "13681262694 [PERSON_NAME] & [PERSON_NAME] [DATE] Success Recurring Success Acti…" at bounding box center [237, 92] width 293 height 9
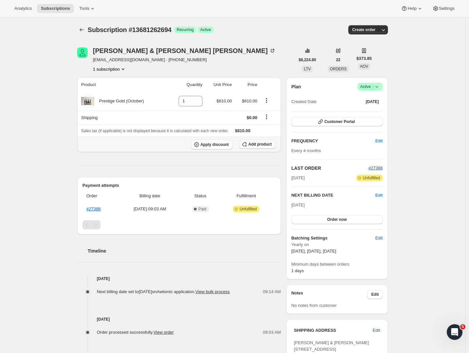
click at [251, 145] on span "Add product" at bounding box center [259, 144] width 23 height 5
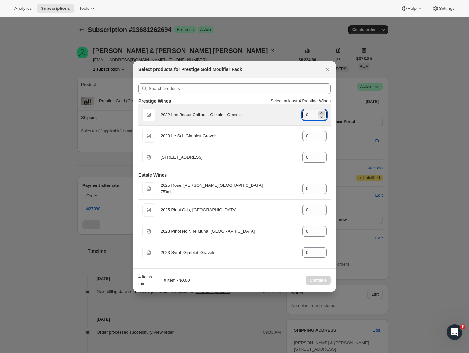
click at [320, 112] on icon ":rdg:" at bounding box center [321, 113] width 7 height 7
type input "1"
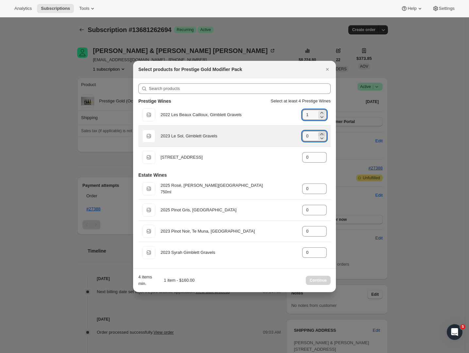
click at [319, 133] on icon ":rdg:" at bounding box center [321, 134] width 7 height 7
type input "1"
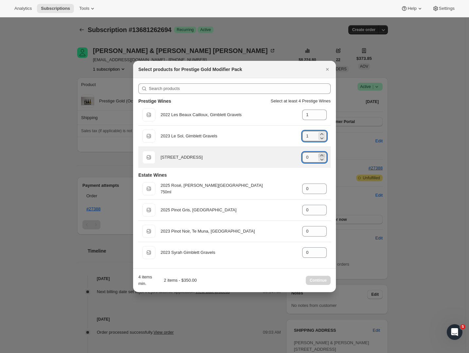
click at [323, 154] on icon ":rdg:" at bounding box center [321, 155] width 7 height 7
type input "2"
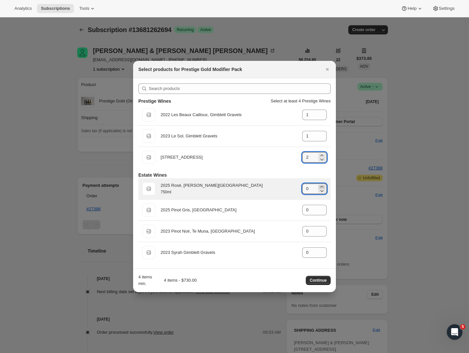
click at [323, 186] on icon ":rdg:" at bounding box center [321, 186] width 7 height 7
type input "2"
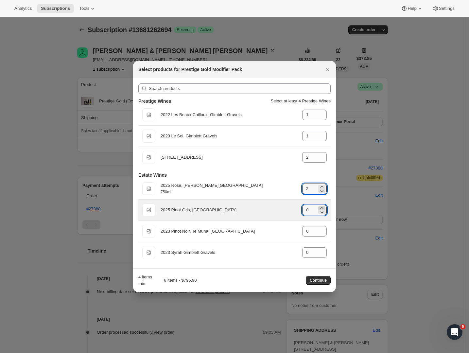
click at [321, 206] on icon ":rdg:" at bounding box center [321, 208] width 7 height 7
type input "2"
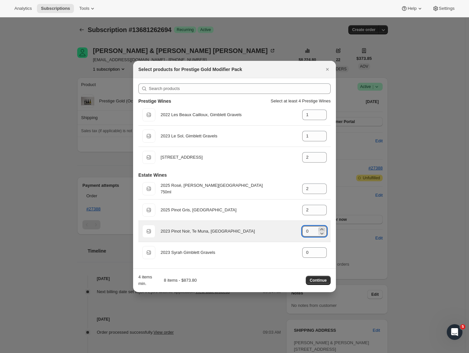
click at [321, 229] on icon ":rdg:" at bounding box center [321, 229] width 3 height 2
type input "2"
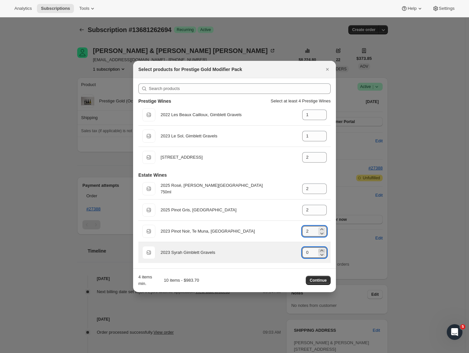
click at [321, 247] on icon ":rdg:" at bounding box center [321, 250] width 7 height 7
drag, startPoint x: 321, startPoint y: 247, endPoint x: 322, endPoint y: 255, distance: 7.9
click at [321, 247] on icon ":rdg:" at bounding box center [321, 250] width 7 height 7
type input "2"
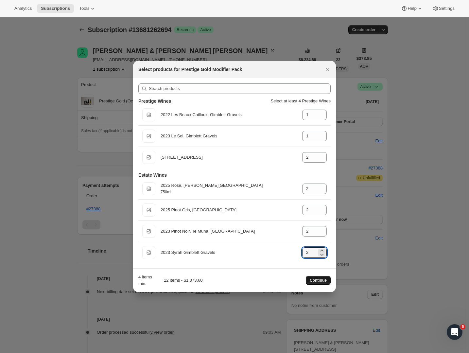
click at [319, 278] on button "Continue" at bounding box center [318, 280] width 25 height 9
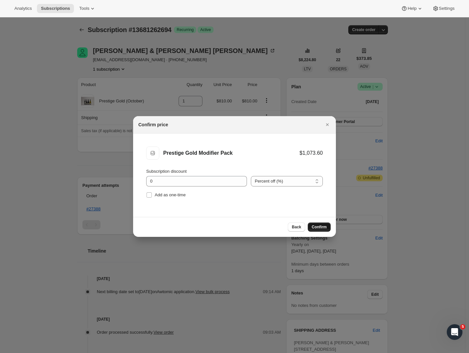
click at [313, 228] on span "Confirm" at bounding box center [319, 226] width 15 height 5
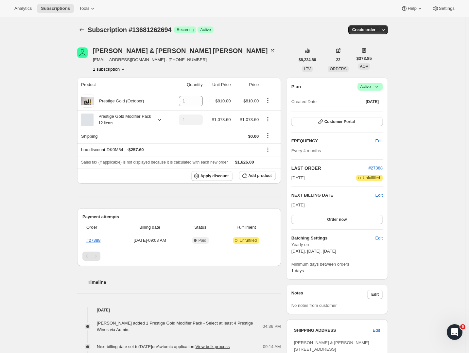
click at [244, 25] on div "Subscription #13681262694 Success Recurring Success Active" at bounding box center [182, 29] width 189 height 9
click at [269, 104] on button "Product actions" at bounding box center [268, 100] width 10 height 7
click at [267, 112] on span "Remove" at bounding box center [265, 113] width 16 height 5
type input "0"
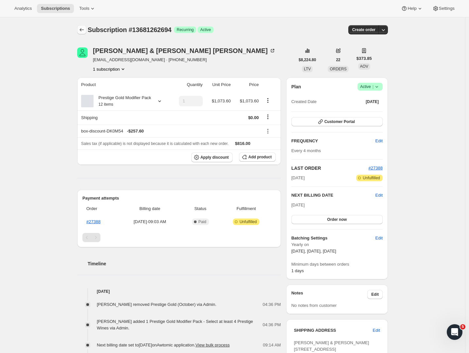
click at [83, 30] on icon "Subscriptions" at bounding box center [81, 29] width 7 height 7
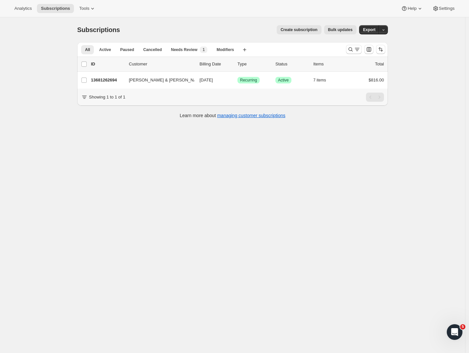
click at [27, 67] on div "Subscriptions. This page is ready Subscriptions Create subscription Bulk update…" at bounding box center [232, 193] width 465 height 353
